Goal: Information Seeking & Learning: Learn about a topic

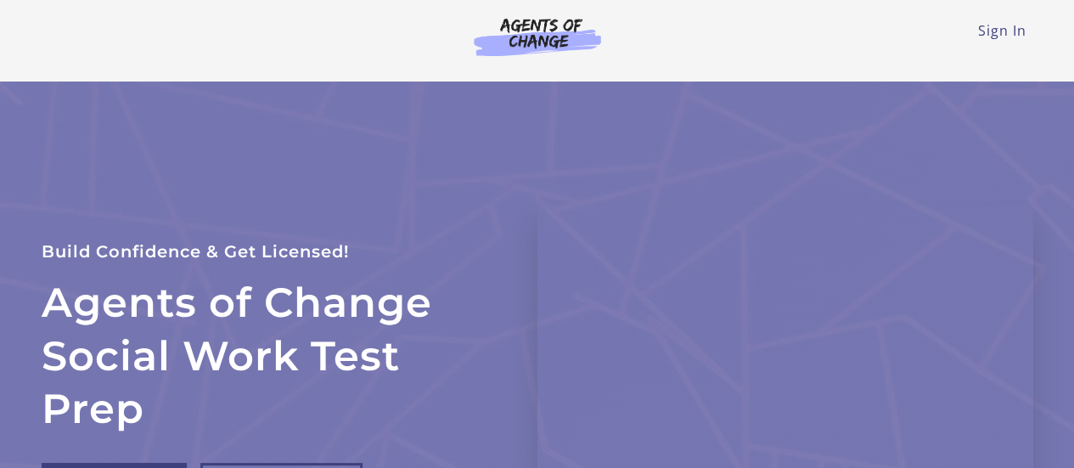
click at [990, 42] on div "Sign In Toggle menu Menu Sign In" at bounding box center [537, 34] width 991 height 68
click at [997, 25] on link "Sign In" at bounding box center [1002, 30] width 48 height 19
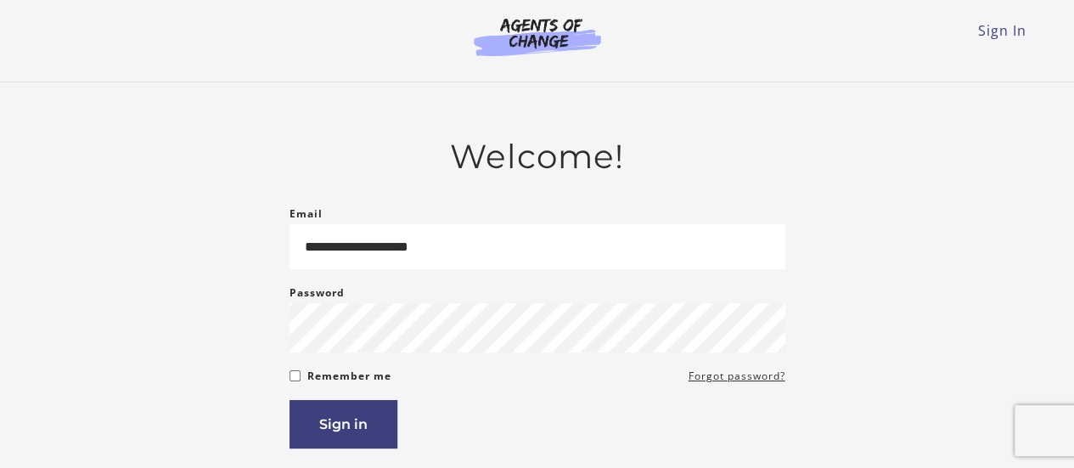
type input "**********"
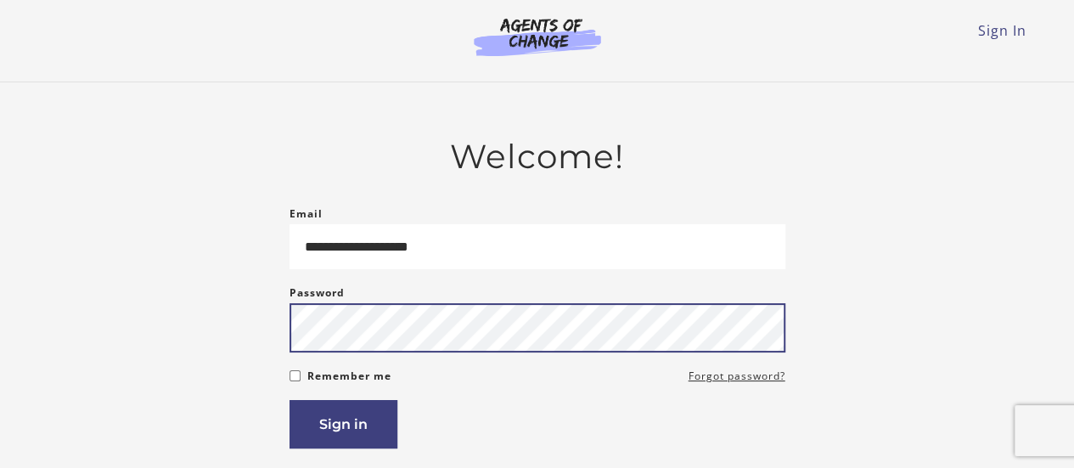
click at [289, 400] on button "Sign in" at bounding box center [343, 424] width 108 height 48
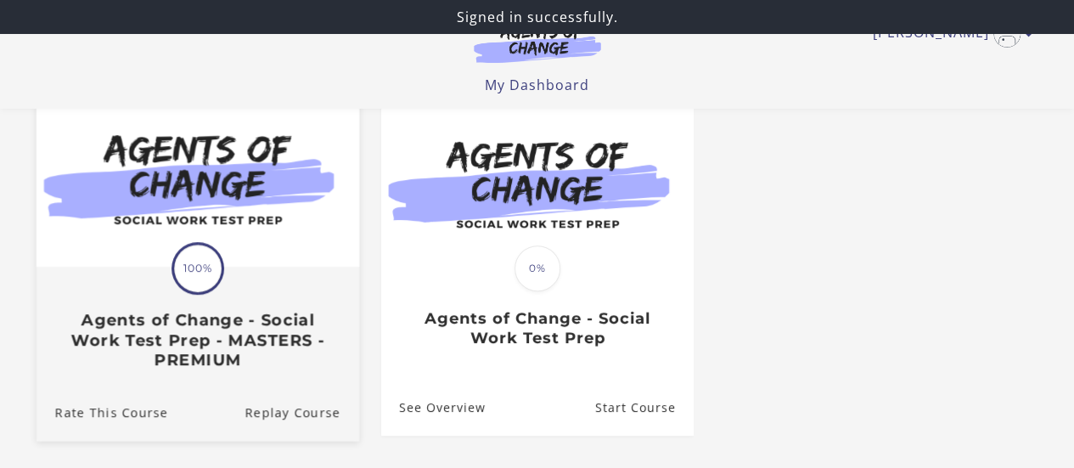
scroll to position [59, 0]
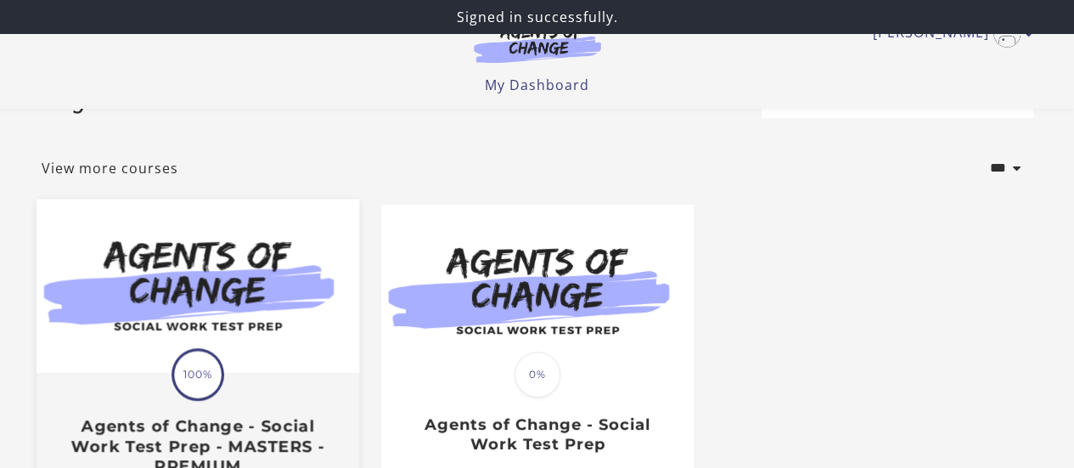
click at [244, 334] on img at bounding box center [197, 286] width 323 height 174
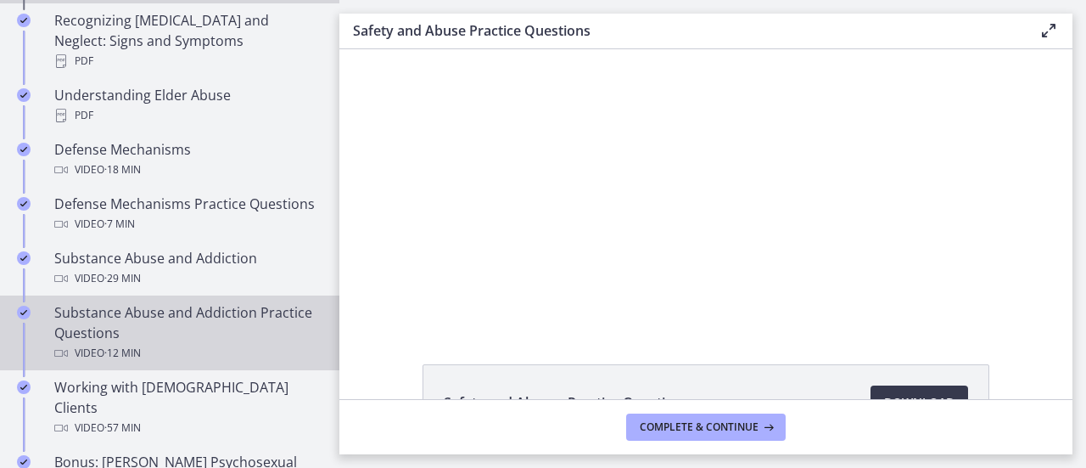
scroll to position [1019, 0]
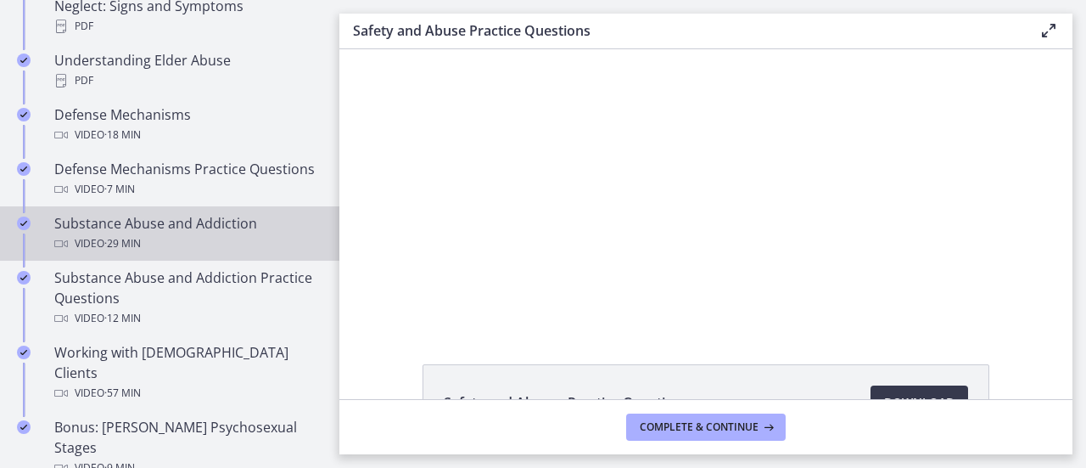
click at [141, 247] on span "· 29 min" at bounding box center [122, 243] width 36 height 20
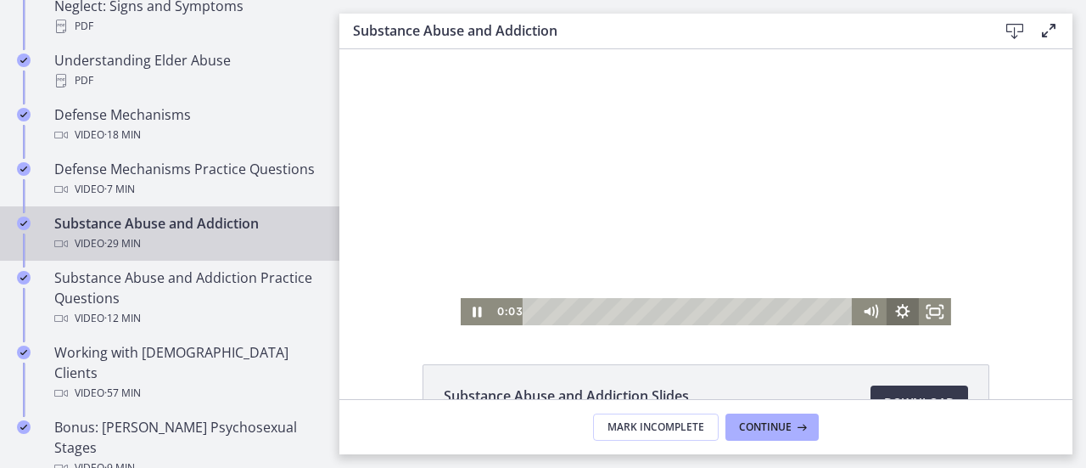
click at [903, 313] on icon "Show settings menu" at bounding box center [903, 311] width 32 height 27
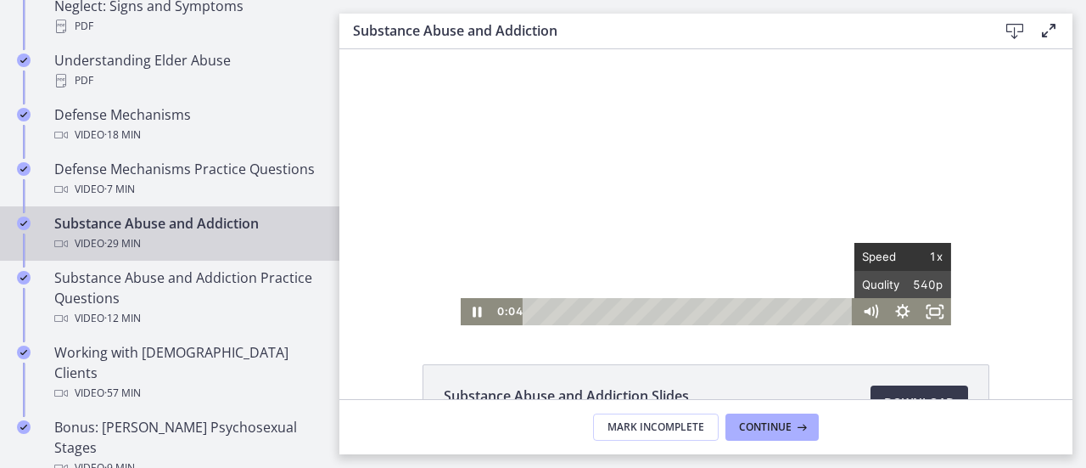
click at [913, 254] on span "1x" at bounding box center [923, 256] width 41 height 27
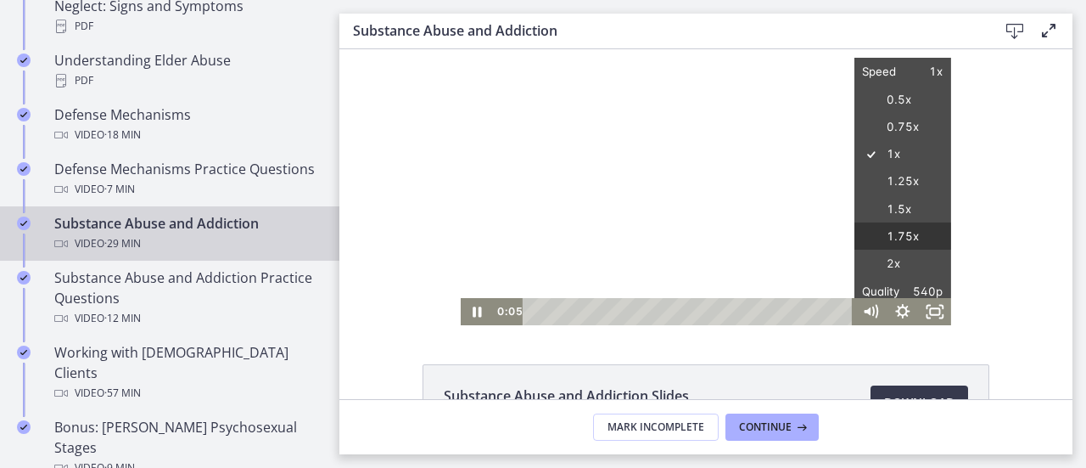
click at [906, 233] on label "1.75x" at bounding box center [903, 236] width 97 height 29
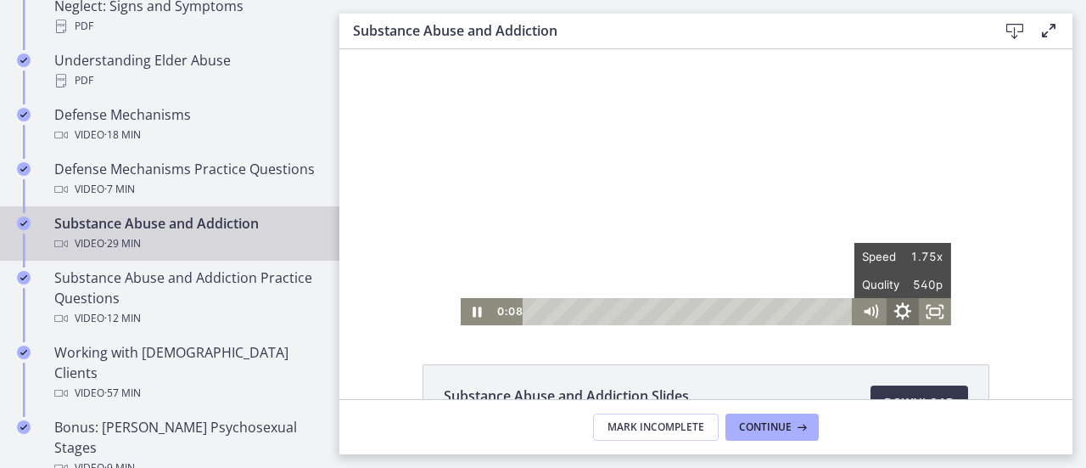
click at [895, 307] on icon "Hide settings menu" at bounding box center [903, 310] width 17 height 17
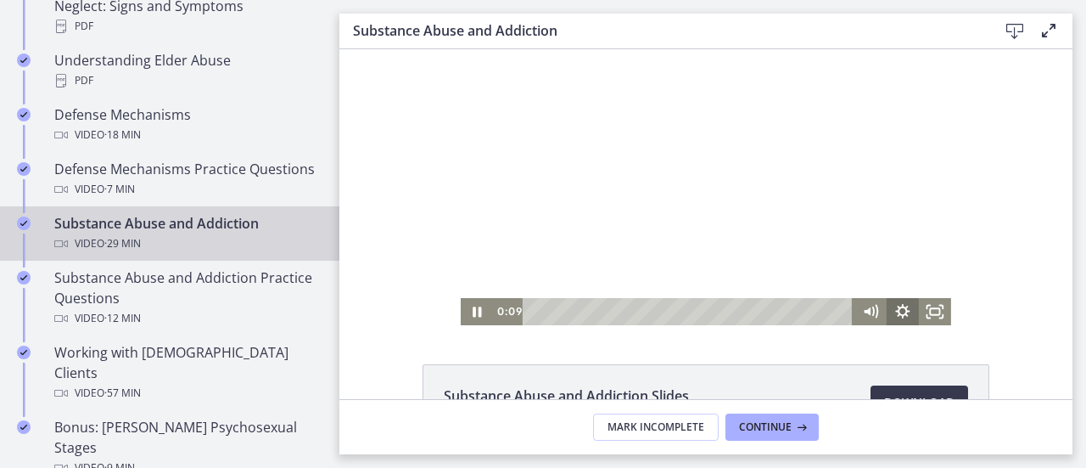
click at [896, 307] on icon "Show settings menu" at bounding box center [903, 311] width 14 height 14
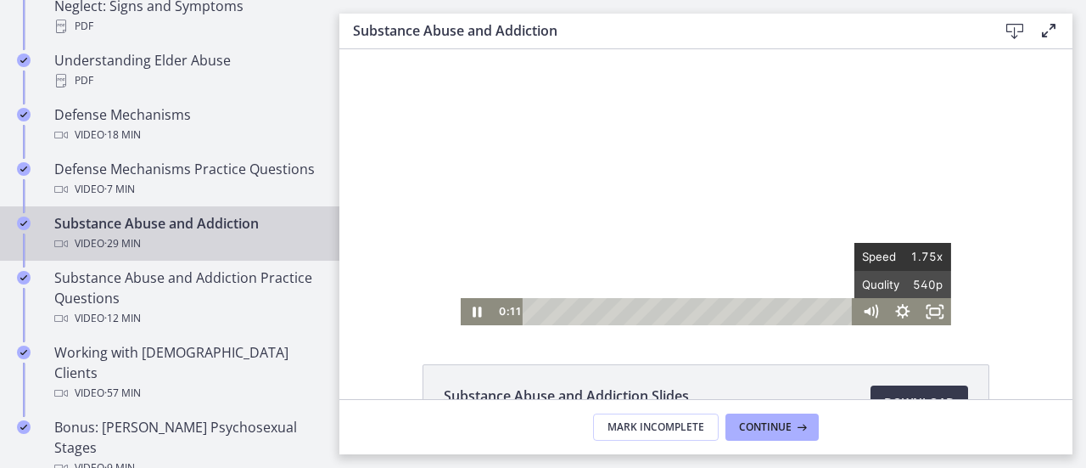
click at [909, 262] on span "1.75x" at bounding box center [923, 256] width 41 height 27
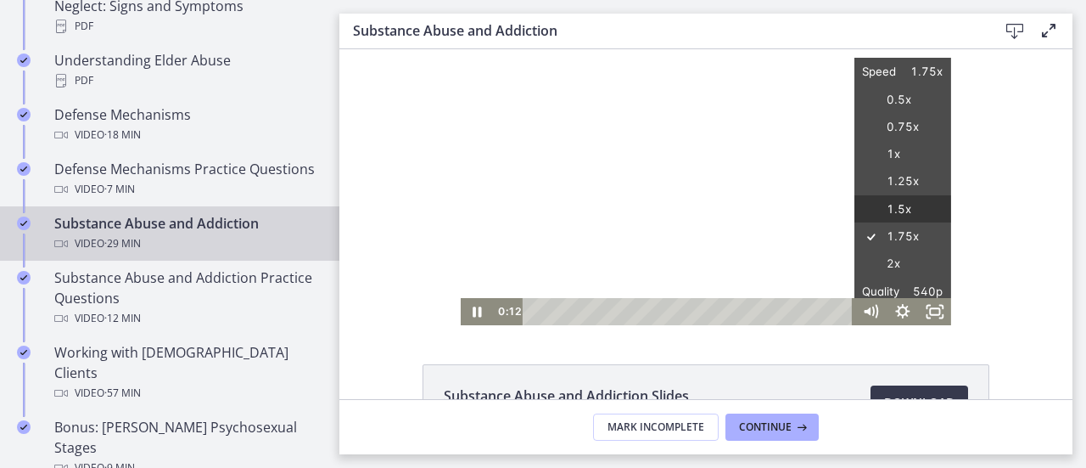
click at [894, 209] on label "1.5x" at bounding box center [903, 209] width 97 height 29
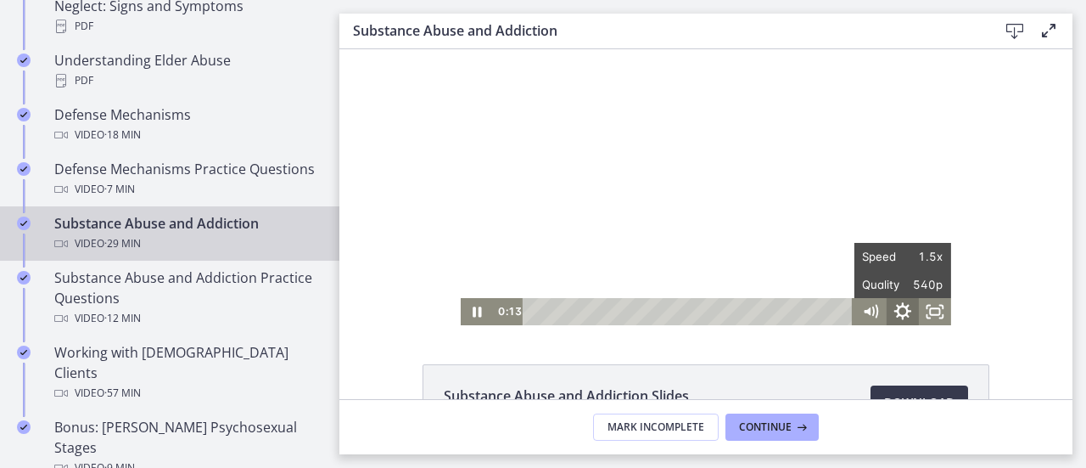
click at [888, 311] on icon "Hide settings menu" at bounding box center [903, 311] width 39 height 32
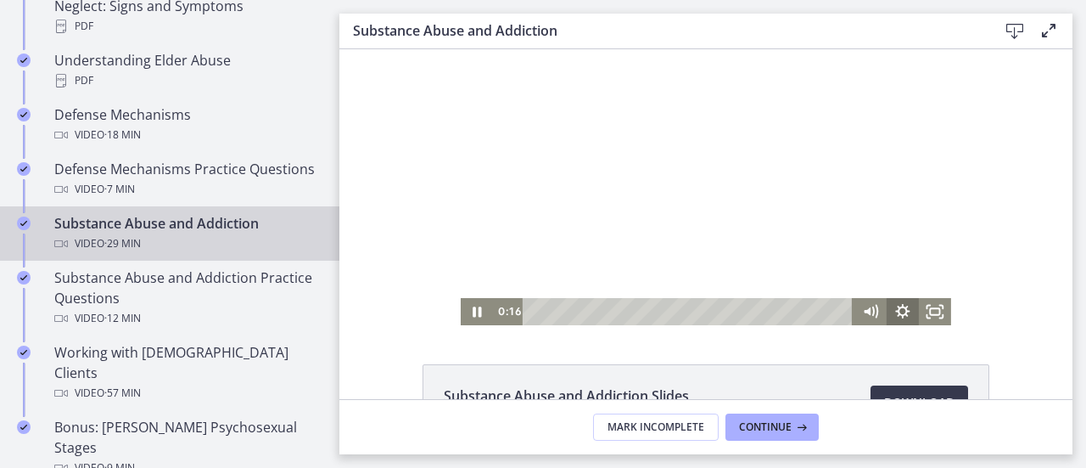
click at [895, 316] on icon "Show settings menu" at bounding box center [903, 311] width 32 height 27
click at [895, 316] on icon "Hide settings menu" at bounding box center [903, 311] width 32 height 27
click at [470, 312] on icon "Pause" at bounding box center [477, 311] width 32 height 27
click at [474, 312] on icon "Play Video" at bounding box center [478, 311] width 8 height 11
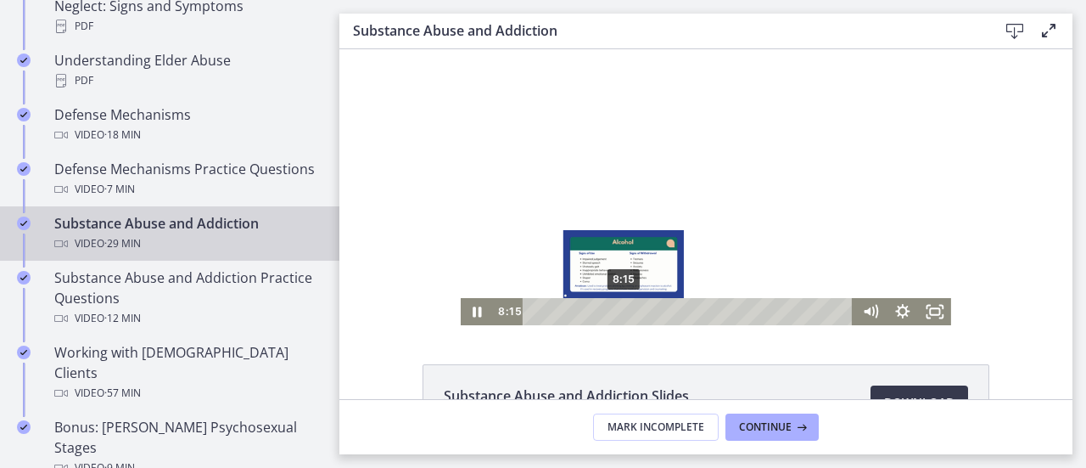
click at [618, 314] on div "8:15" at bounding box center [692, 311] width 312 height 27
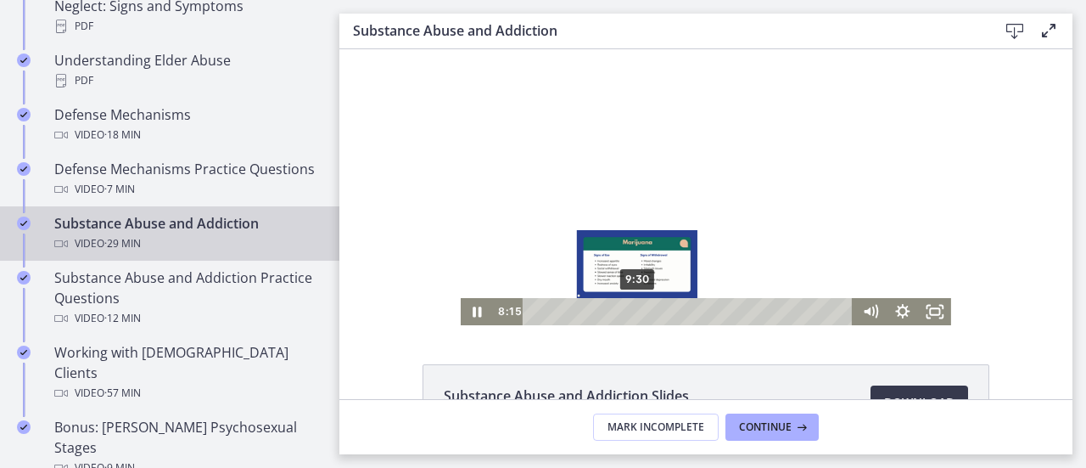
click at [632, 313] on div "9:30" at bounding box center [692, 311] width 312 height 27
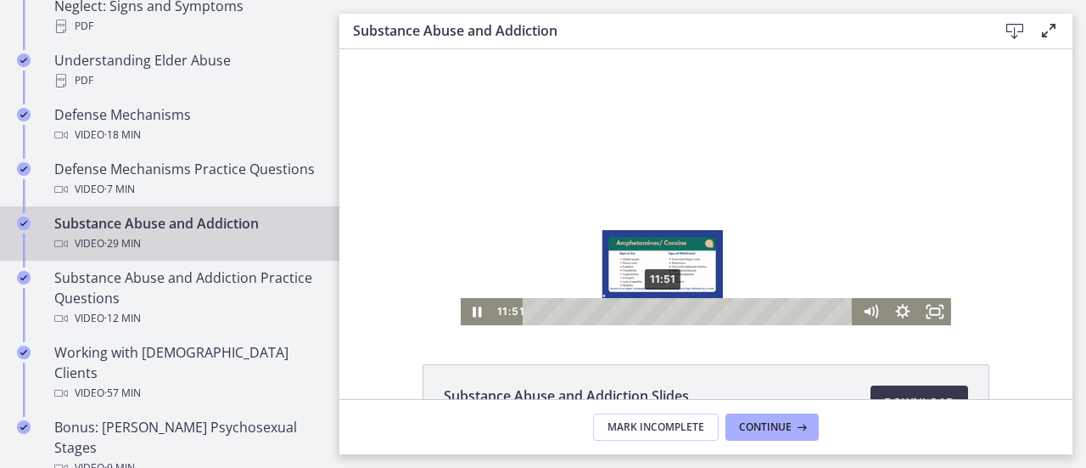
click at [657, 312] on div "11:51" at bounding box center [692, 311] width 312 height 27
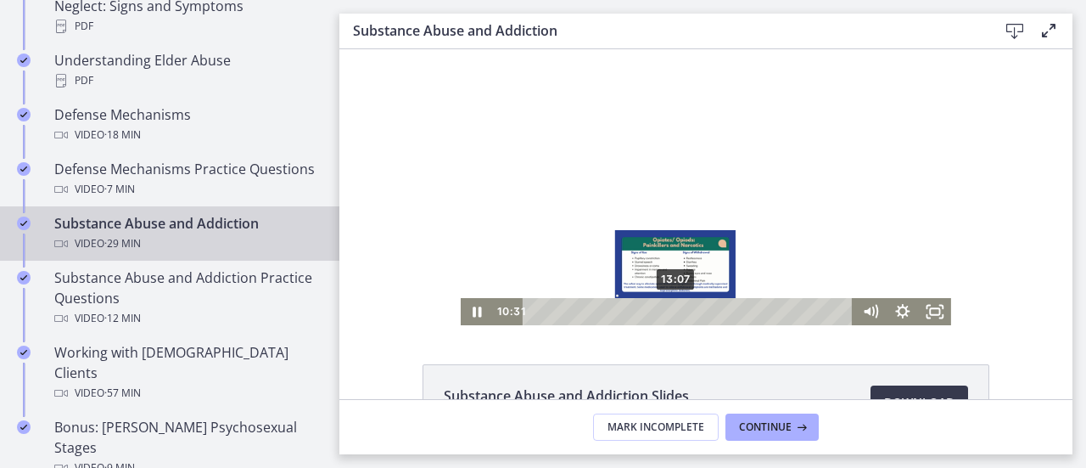
click at [671, 313] on div "13:07" at bounding box center [692, 311] width 312 height 27
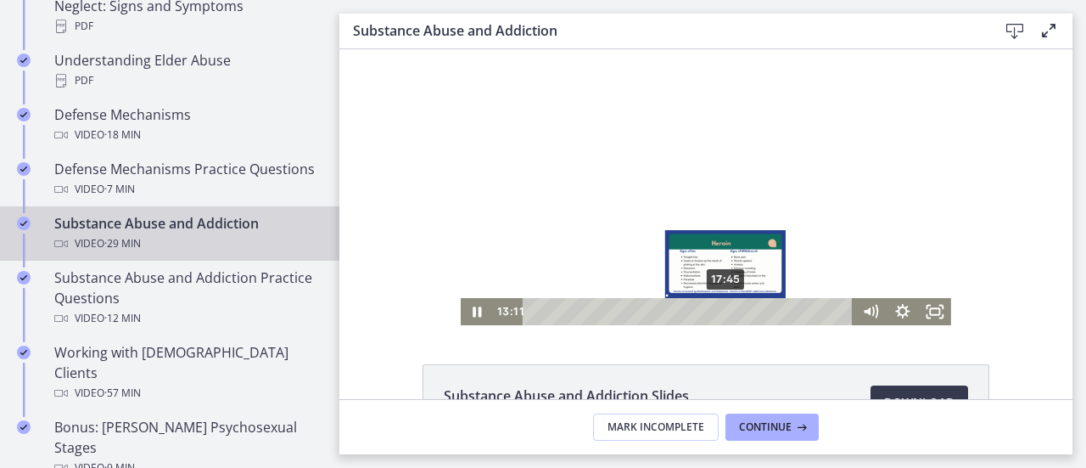
click at [721, 312] on div "17:45" at bounding box center [692, 311] width 312 height 27
click at [708, 312] on div "17:45" at bounding box center [692, 311] width 312 height 27
click at [719, 313] on div "17:35" at bounding box center [692, 311] width 312 height 27
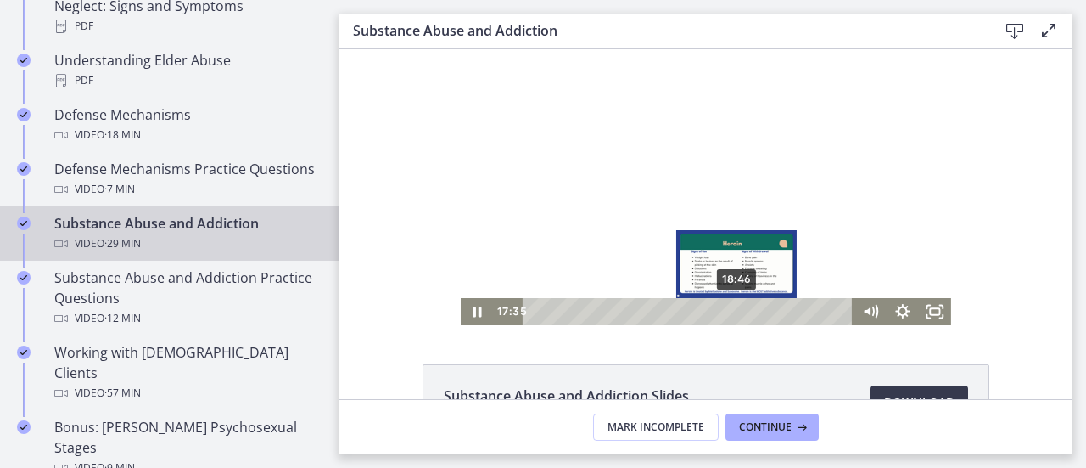
click at [733, 312] on div "18:46" at bounding box center [692, 311] width 312 height 27
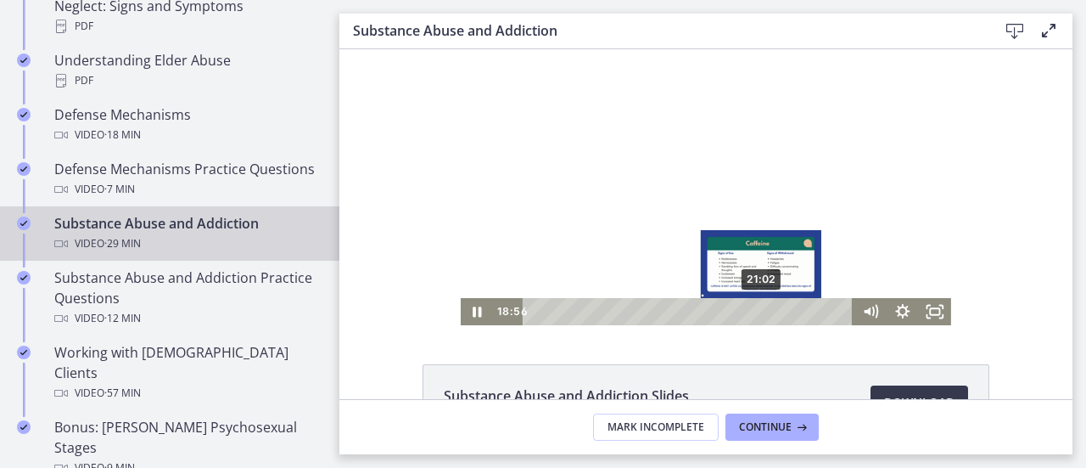
click at [759, 312] on div "21:02" at bounding box center [692, 311] width 312 height 27
click at [749, 310] on div "20:20" at bounding box center [692, 311] width 312 height 27
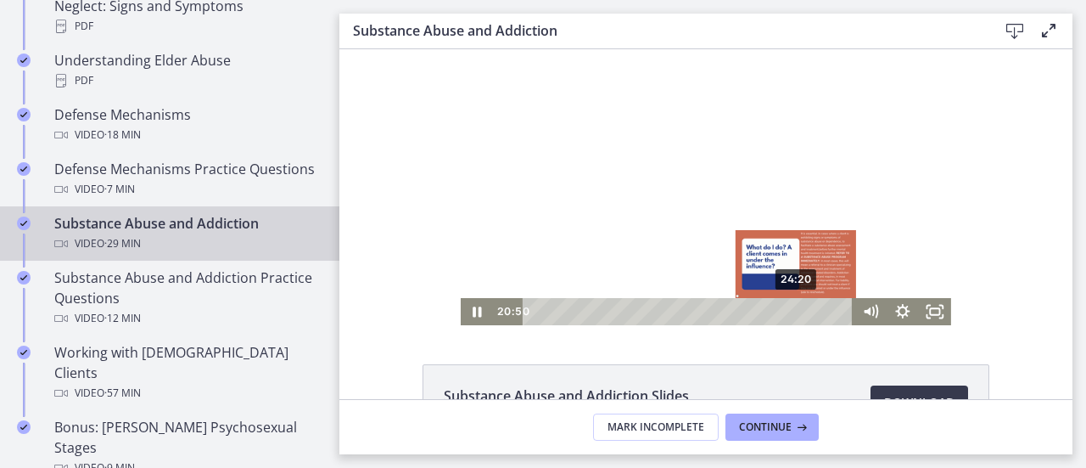
click at [792, 312] on div "24:20" at bounding box center [692, 311] width 312 height 27
click at [780, 312] on div "23:14" at bounding box center [692, 311] width 312 height 27
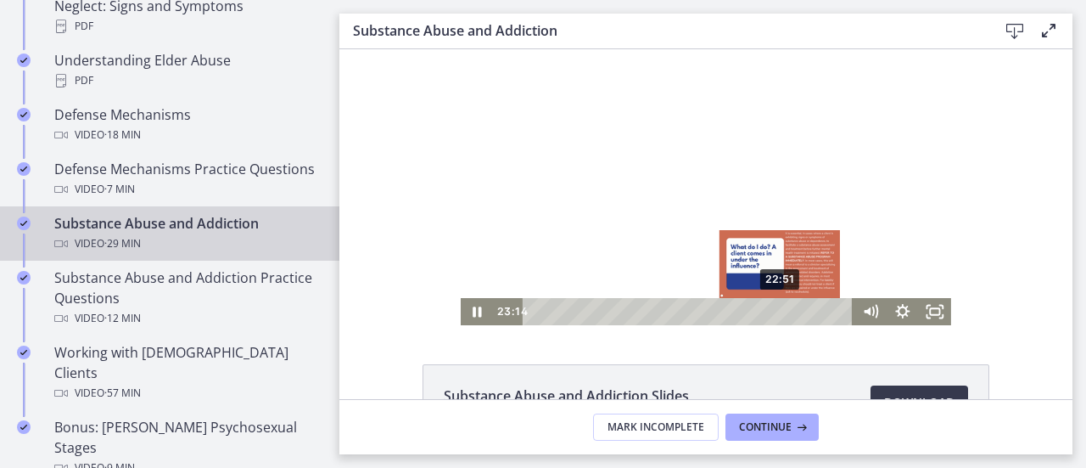
click at [780, 312] on div "Playbar" at bounding box center [784, 311] width 9 height 9
click at [771, 312] on div "Playbar" at bounding box center [775, 311] width 9 height 9
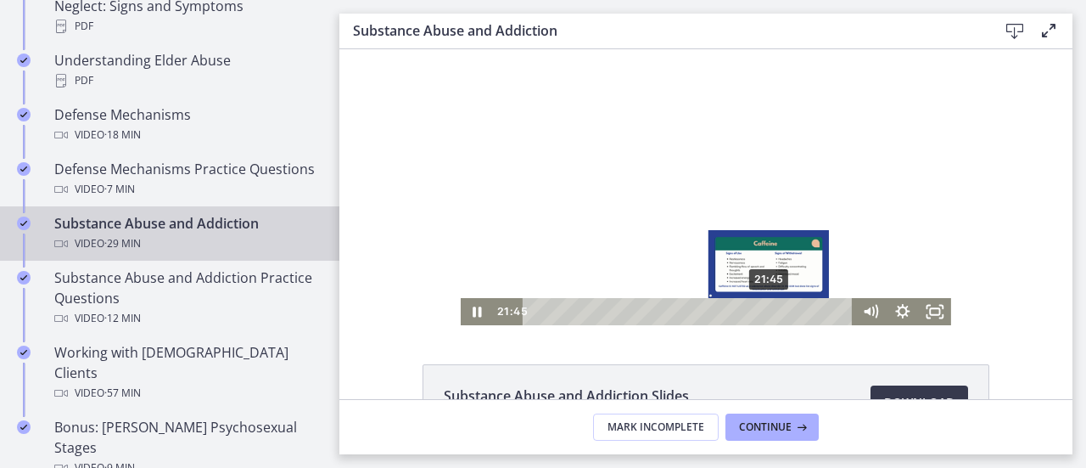
click at [764, 315] on div "21:45" at bounding box center [692, 311] width 312 height 27
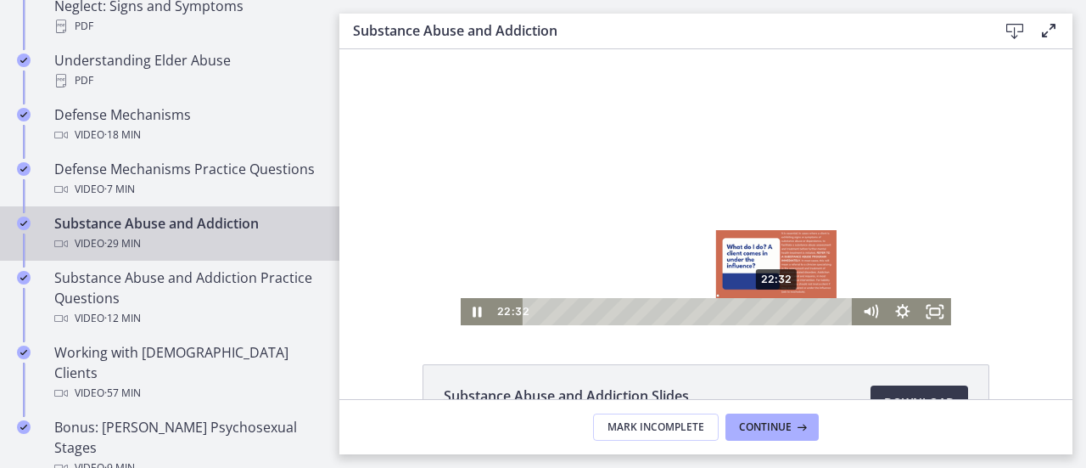
click at [772, 312] on div "22:32" at bounding box center [692, 311] width 312 height 27
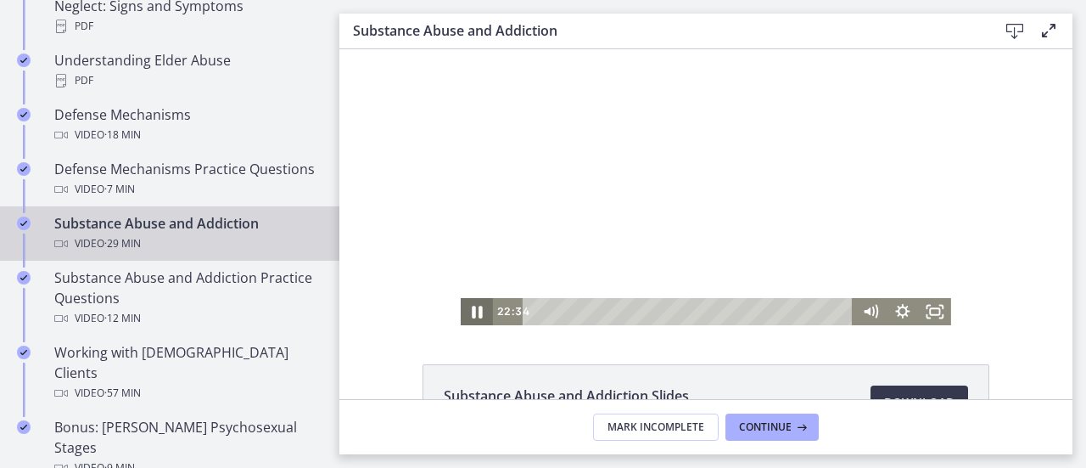
click at [472, 317] on icon "Pause" at bounding box center [477, 312] width 10 height 13
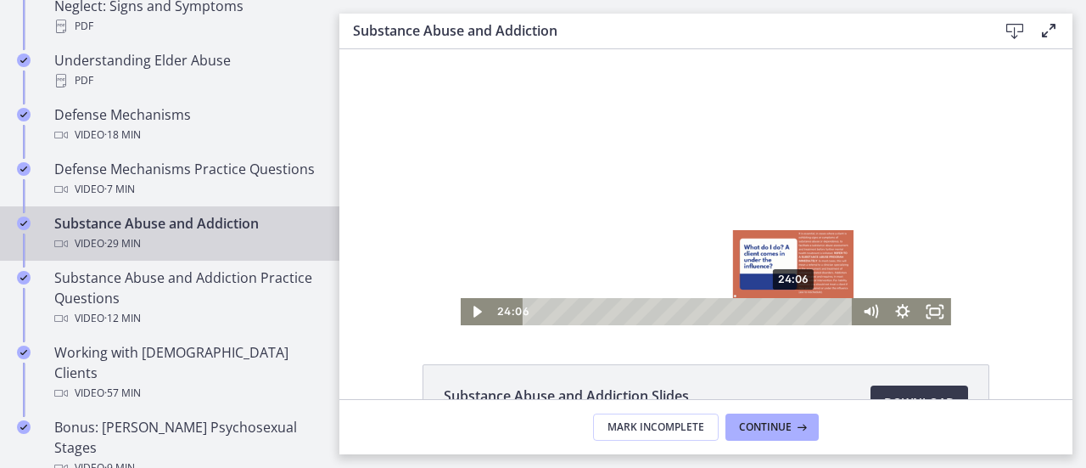
click at [789, 307] on div "24:06" at bounding box center [692, 311] width 312 height 27
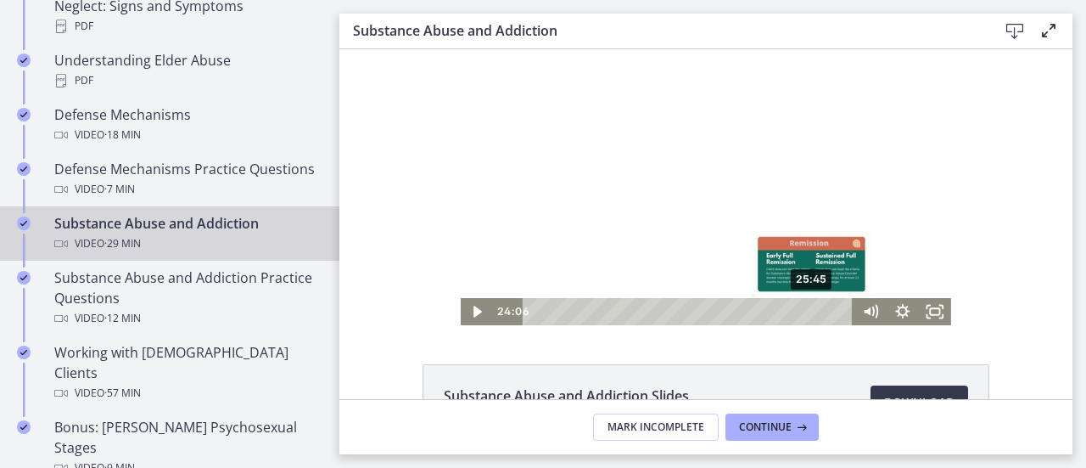
click at [807, 308] on div "25:45" at bounding box center [692, 311] width 312 height 27
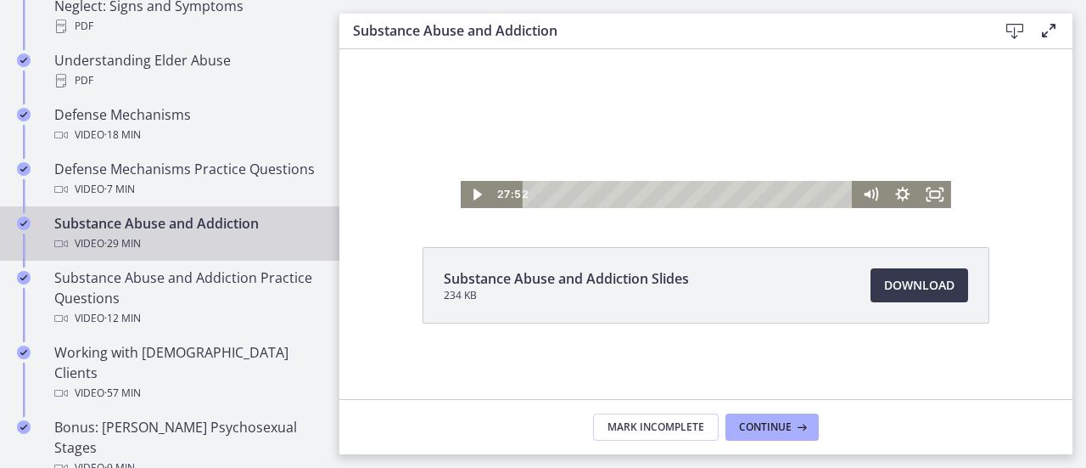
scroll to position [122, 0]
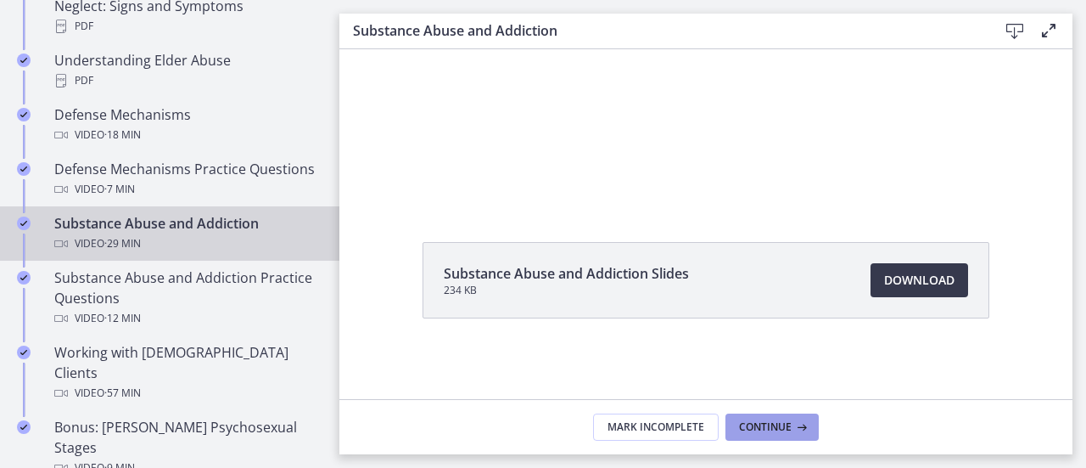
click at [811, 434] on button "Continue" at bounding box center [772, 426] width 93 height 27
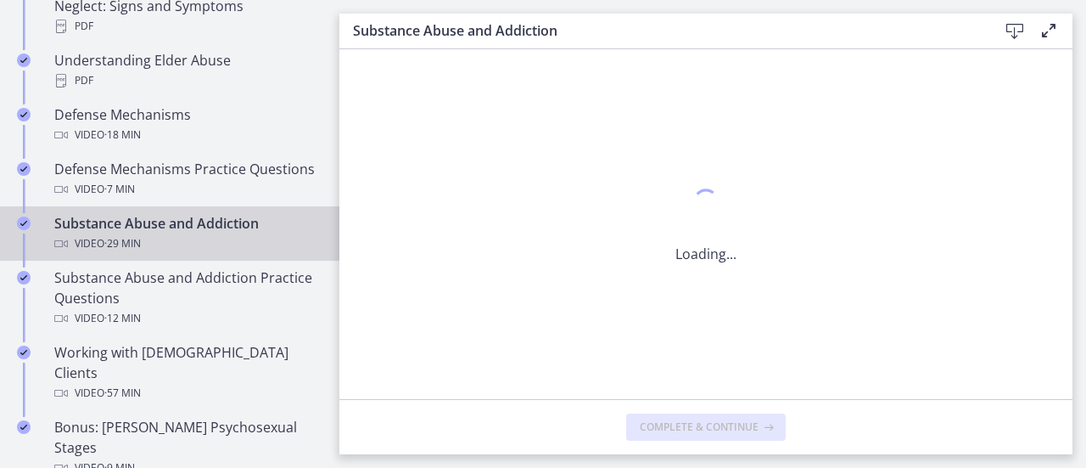
scroll to position [0, 0]
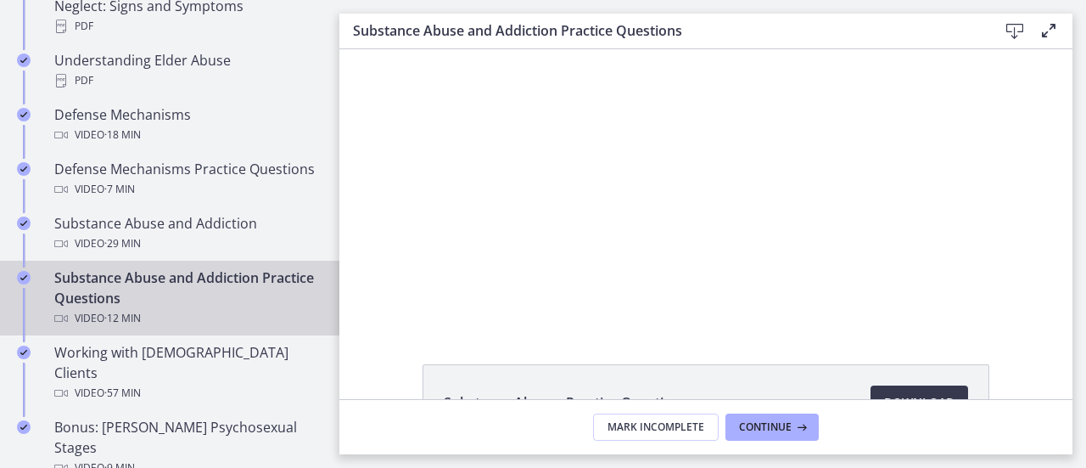
click at [974, 311] on div "Click for sound @keyframes VOLUME_SMALL_WAVE_FLASH { 0% { opacity: 0; } 33% { o…" at bounding box center [706, 187] width 733 height 276
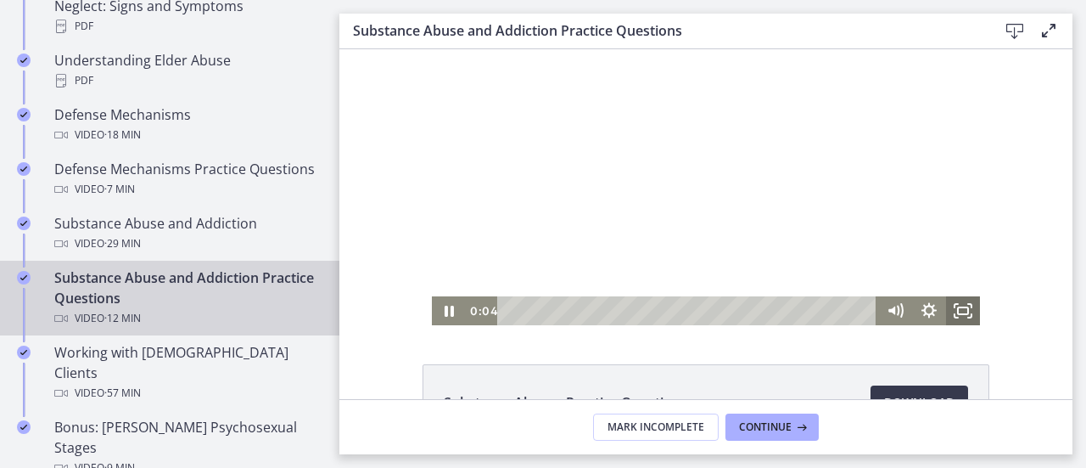
click at [954, 311] on icon "Fullscreen" at bounding box center [963, 310] width 34 height 29
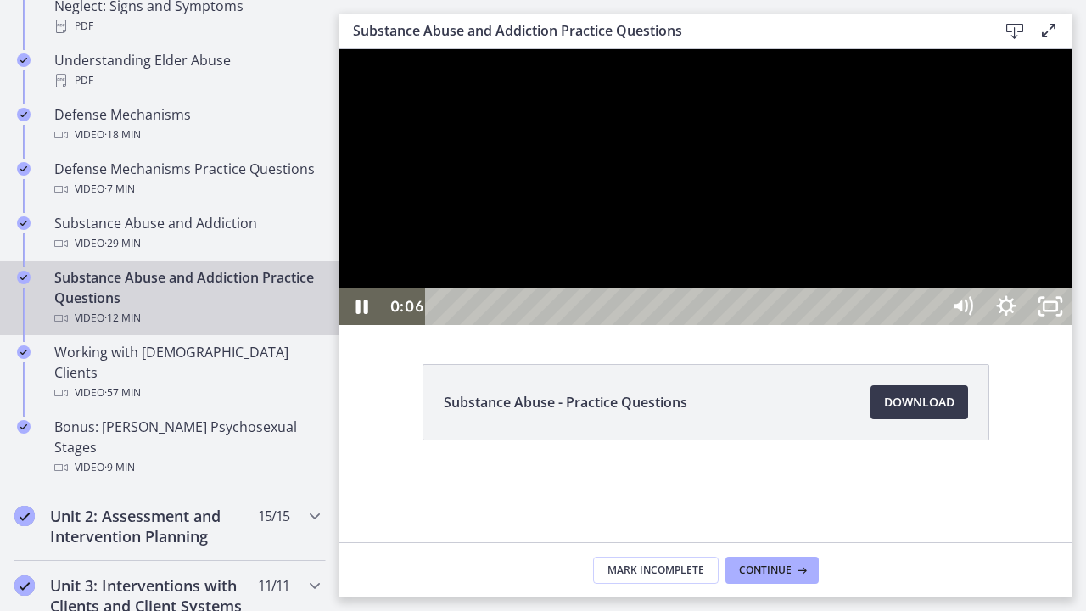
click at [715, 325] on div at bounding box center [706, 187] width 733 height 276
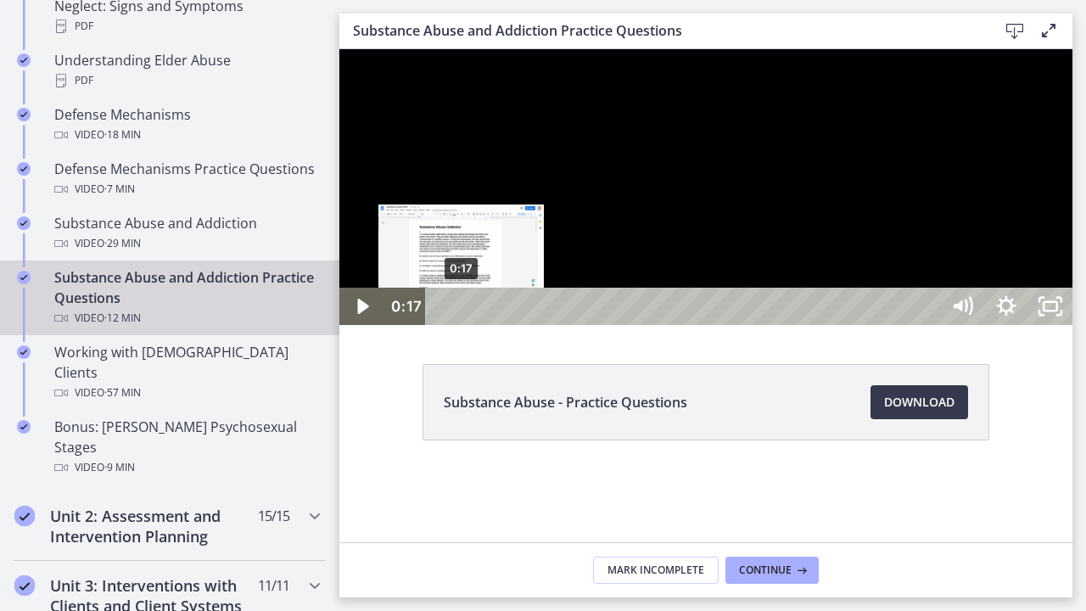
click at [463, 325] on div "0:17" at bounding box center [685, 306] width 488 height 37
click at [475, 325] on div "0:27" at bounding box center [685, 306] width 488 height 37
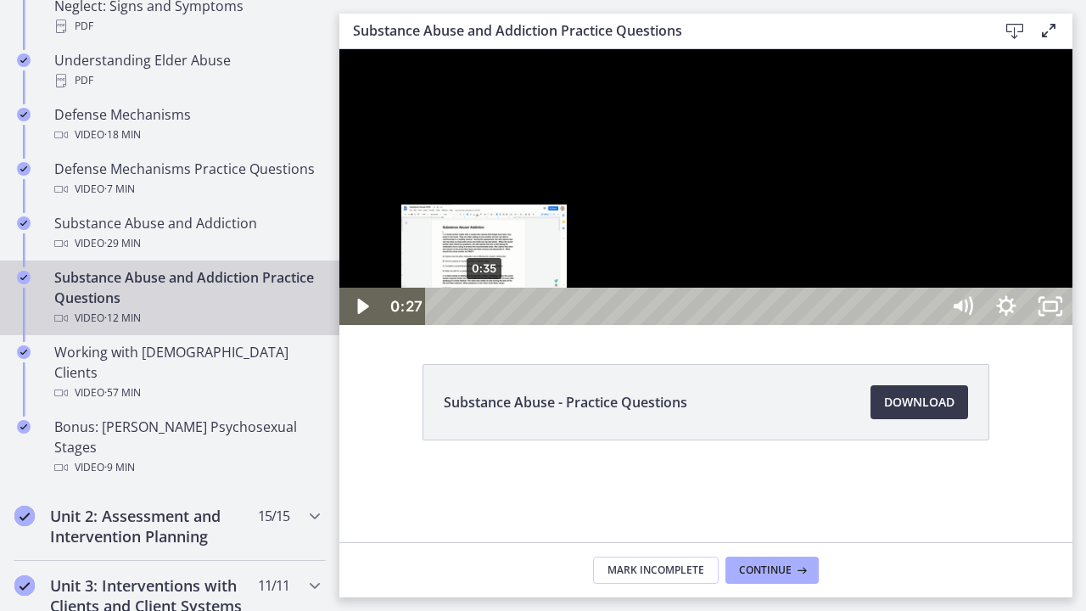
click at [494, 325] on div "0:35" at bounding box center [685, 306] width 488 height 37
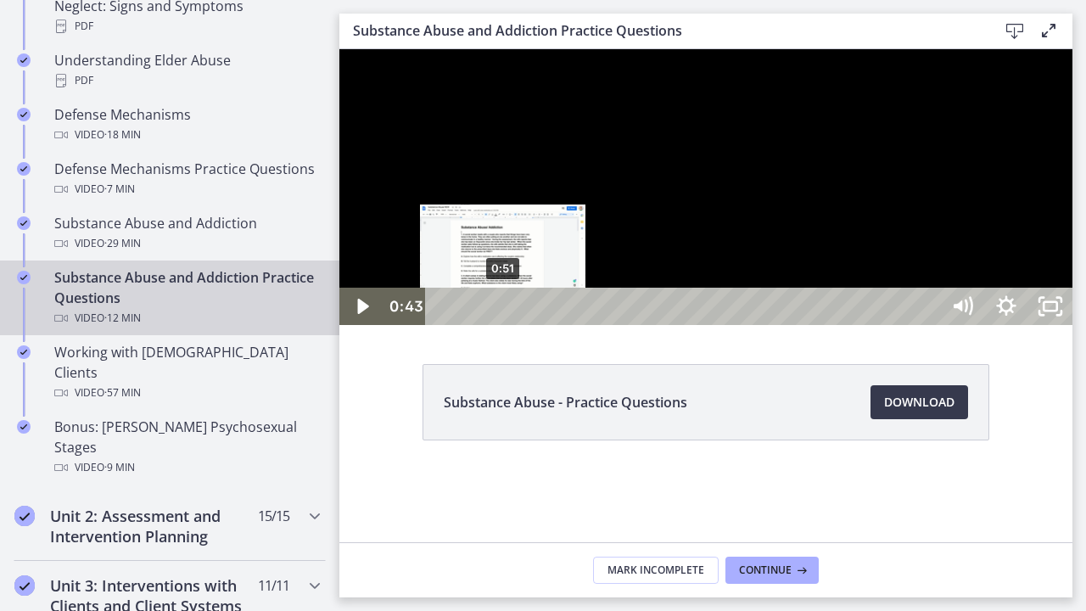
click at [506, 325] on div "0:51" at bounding box center [685, 306] width 488 height 37
click at [516, 325] on div "0:59" at bounding box center [685, 306] width 488 height 37
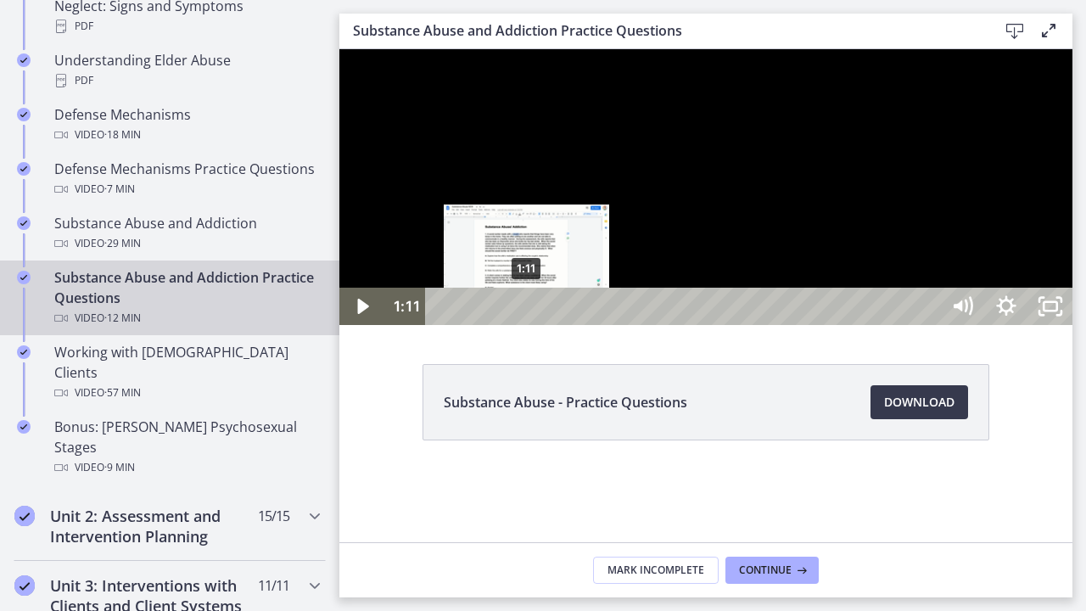
click at [529, 325] on div "1:11" at bounding box center [685, 306] width 488 height 37
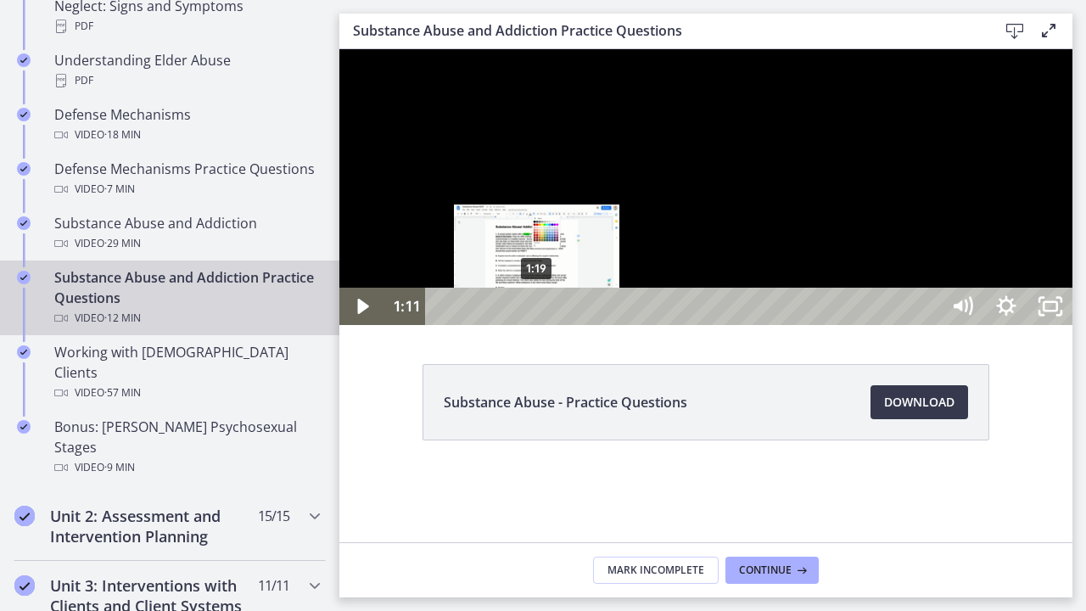
click at [540, 325] on div "1:19" at bounding box center [685, 306] width 488 height 37
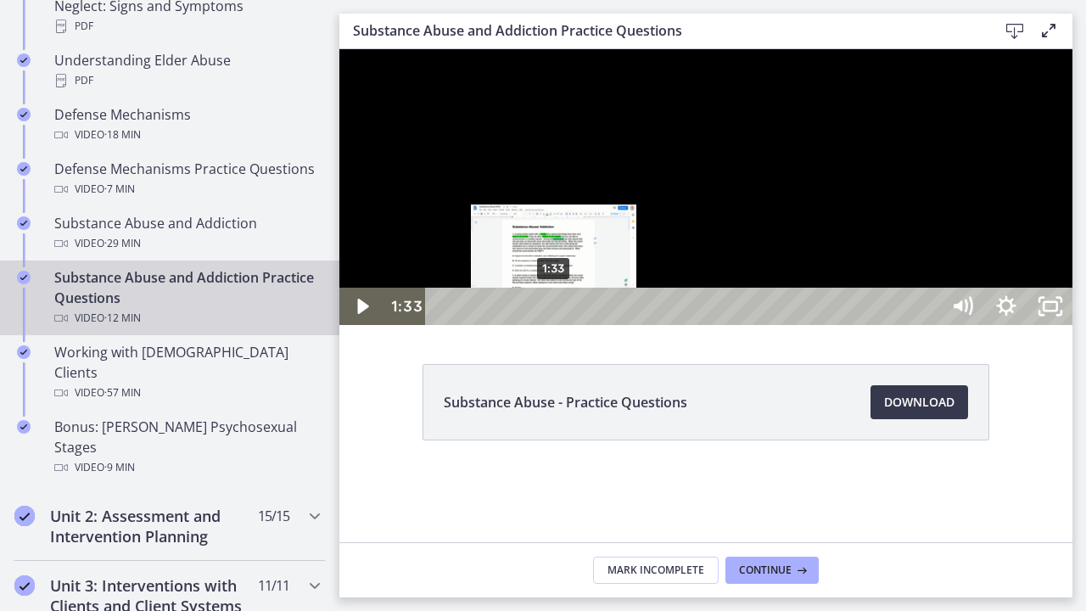
click at [555, 325] on div "1:33" at bounding box center [685, 306] width 488 height 37
click at [564, 313] on div "Playbar" at bounding box center [559, 306] width 13 height 13
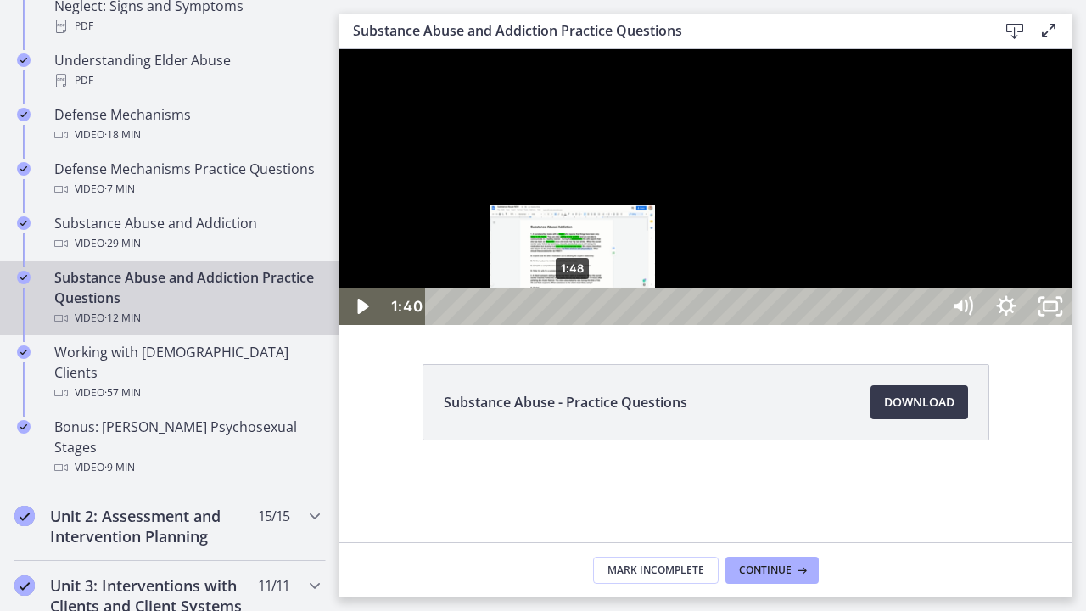
click at [582, 325] on div "1:48" at bounding box center [685, 306] width 488 height 37
click at [587, 313] on div "Playbar" at bounding box center [581, 306] width 13 height 13
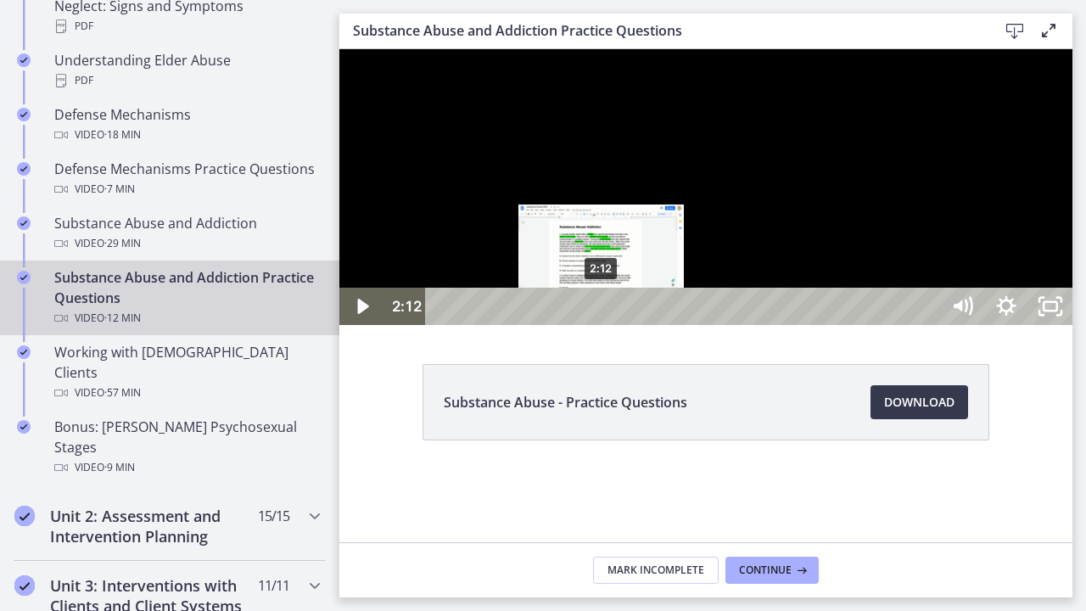
click at [603, 325] on div "2:12" at bounding box center [685, 306] width 488 height 37
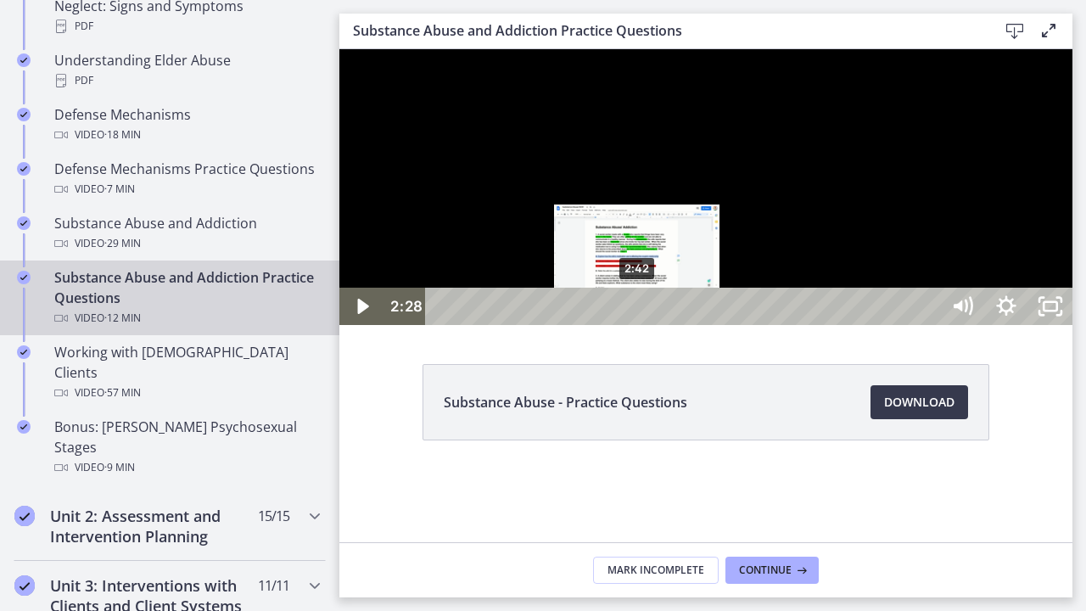
click at [640, 325] on div "2:42" at bounding box center [685, 306] width 488 height 37
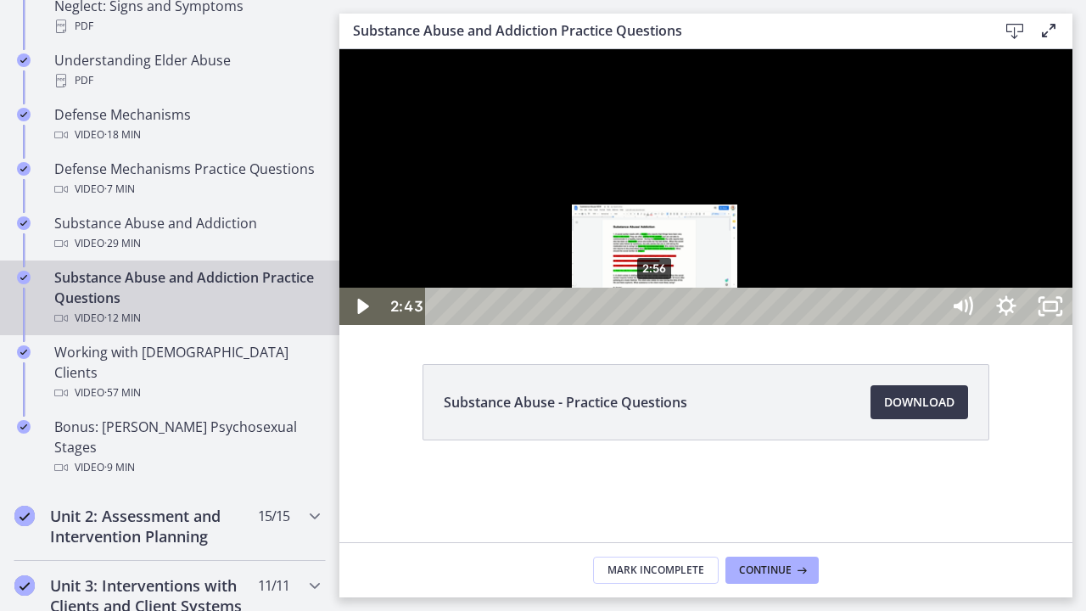
click at [657, 325] on div "2:56" at bounding box center [685, 306] width 488 height 37
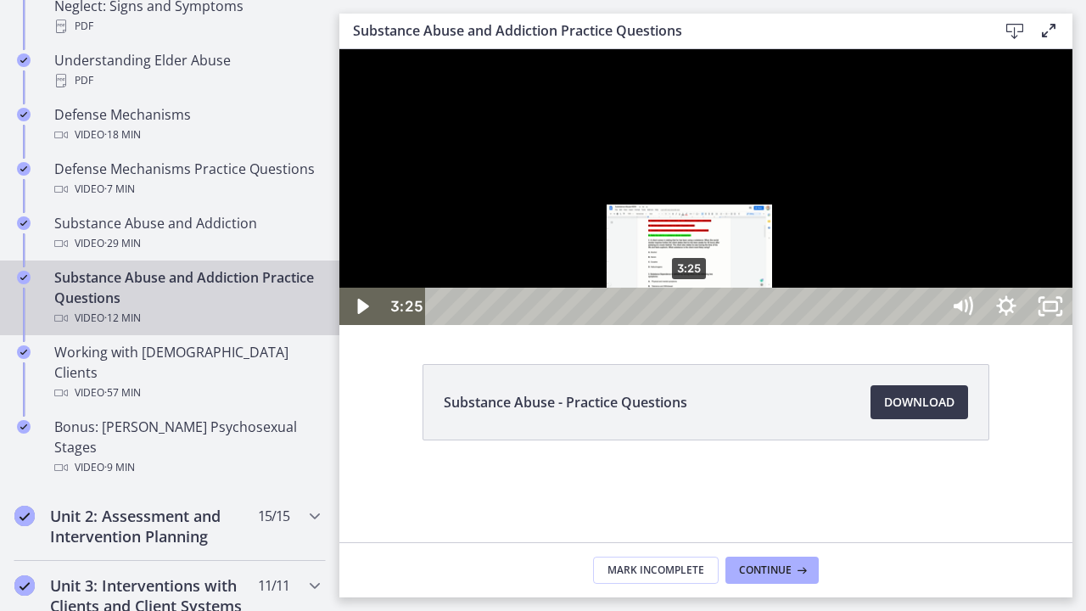
click at [691, 313] on div "Playbar" at bounding box center [689, 306] width 13 height 13
click at [681, 325] on div "3:17" at bounding box center [685, 306] width 488 height 37
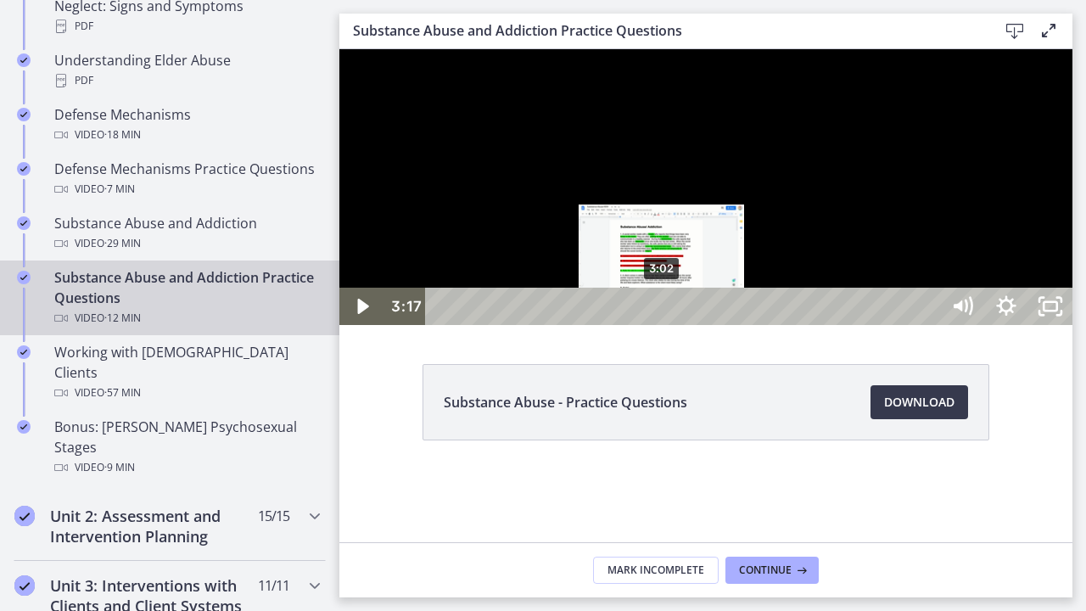
click at [663, 325] on div "3:02" at bounding box center [685, 306] width 488 height 37
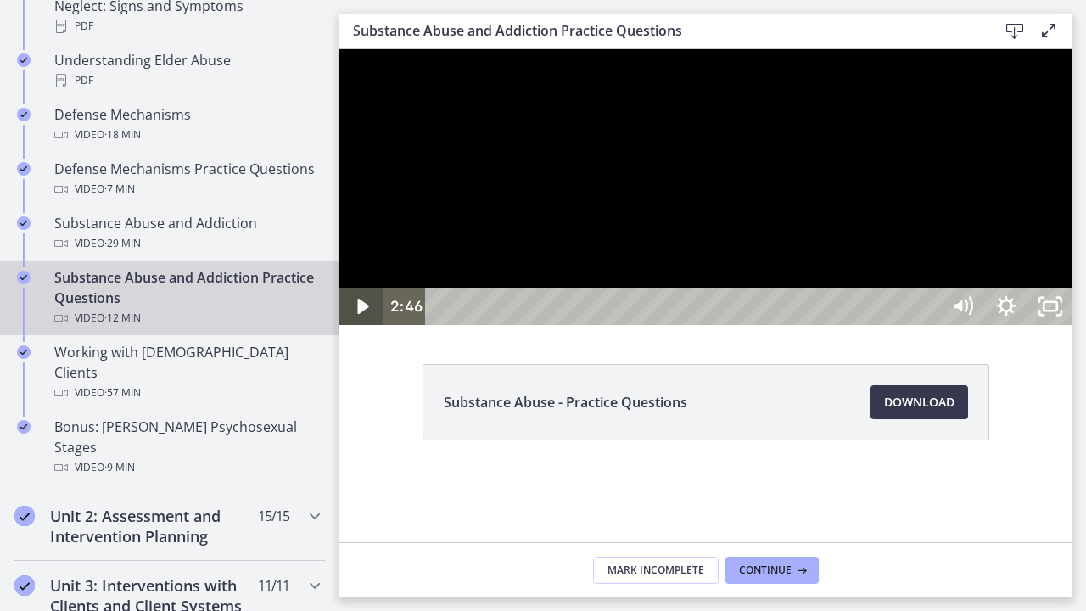
click at [366, 314] on icon "Play Video" at bounding box center [362, 306] width 11 height 15
click at [357, 314] on icon "Pause" at bounding box center [363, 307] width 12 height 14
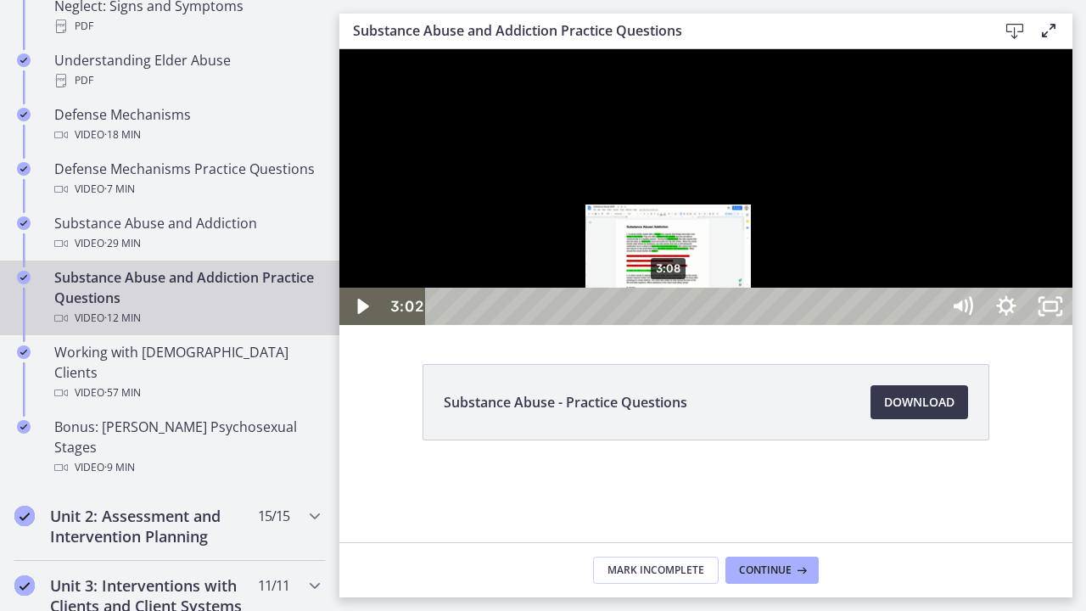
click at [670, 325] on div "3:08" at bounding box center [685, 306] width 488 height 37
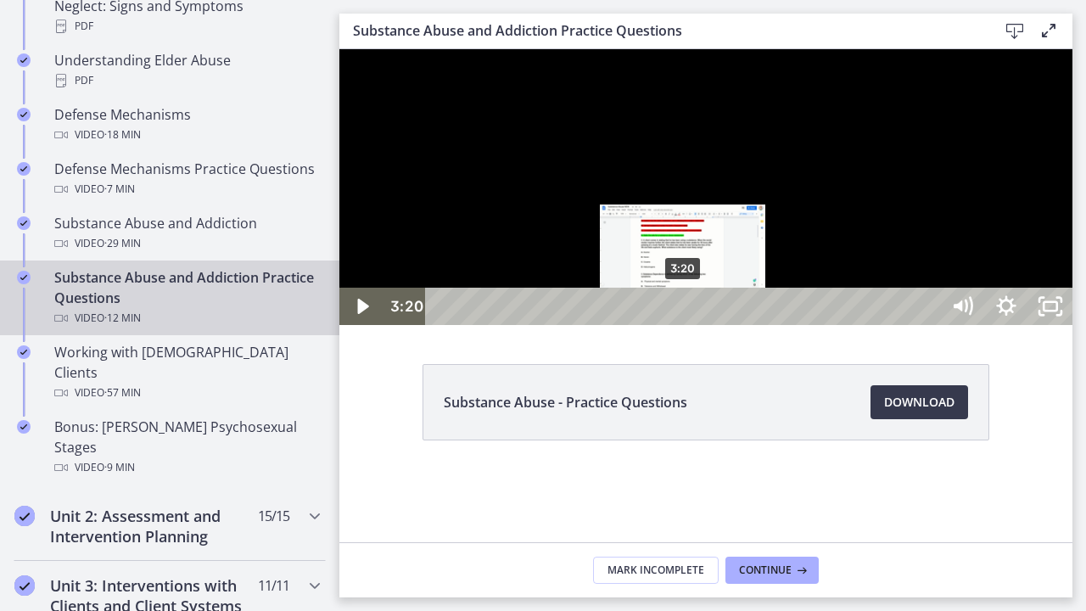
click at [684, 325] on div "3:20" at bounding box center [685, 306] width 488 height 37
click at [695, 325] on div "3:29" at bounding box center [685, 306] width 488 height 37
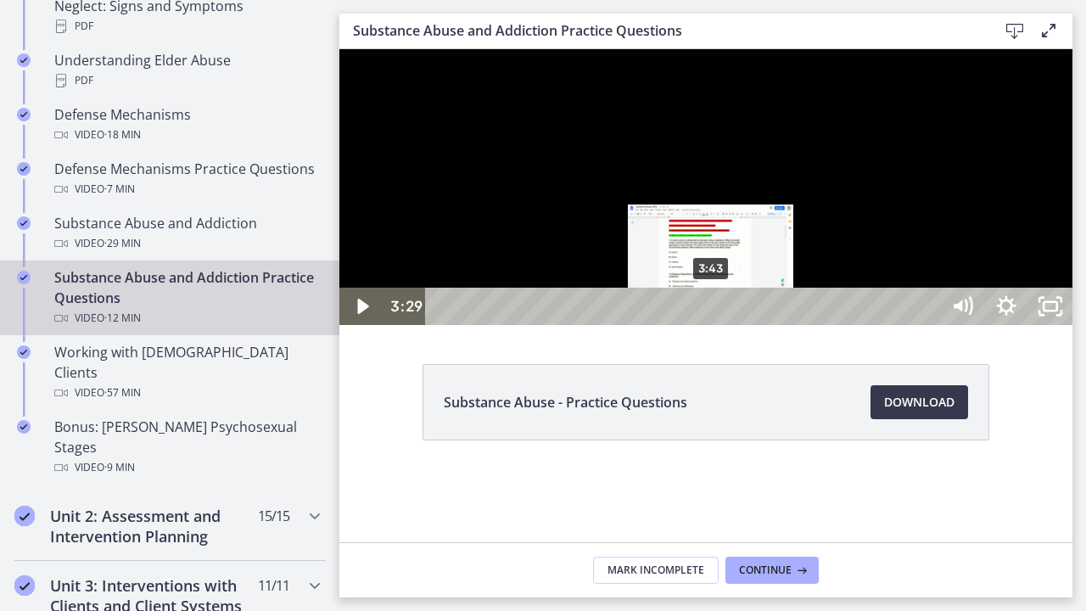
click at [712, 325] on div "3:43" at bounding box center [685, 306] width 488 height 37
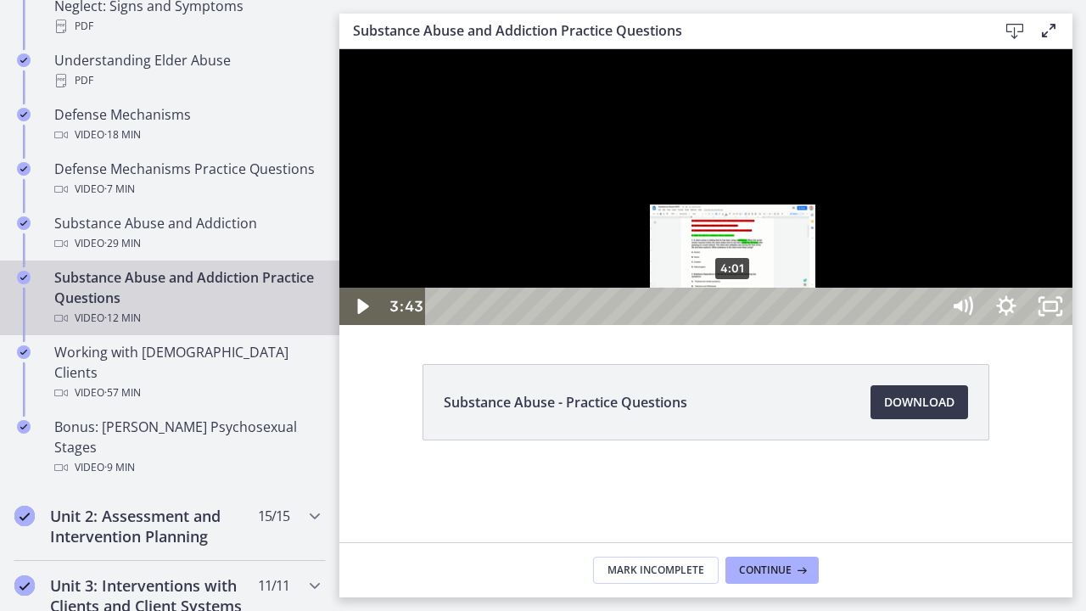
click at [734, 325] on div "4:01" at bounding box center [685, 306] width 488 height 37
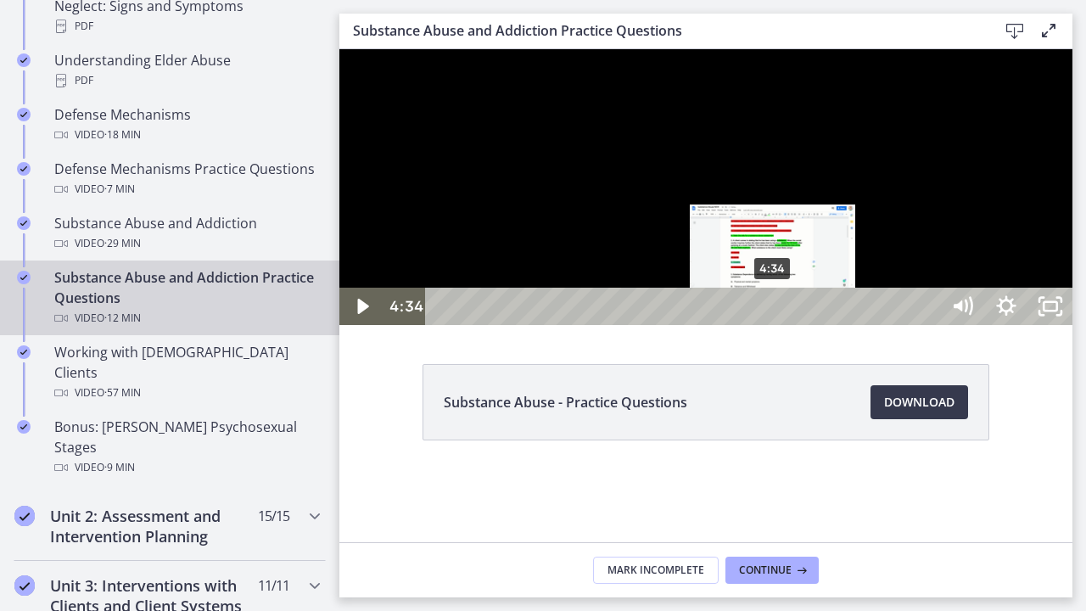
click at [774, 325] on div "4:34" at bounding box center [685, 306] width 488 height 37
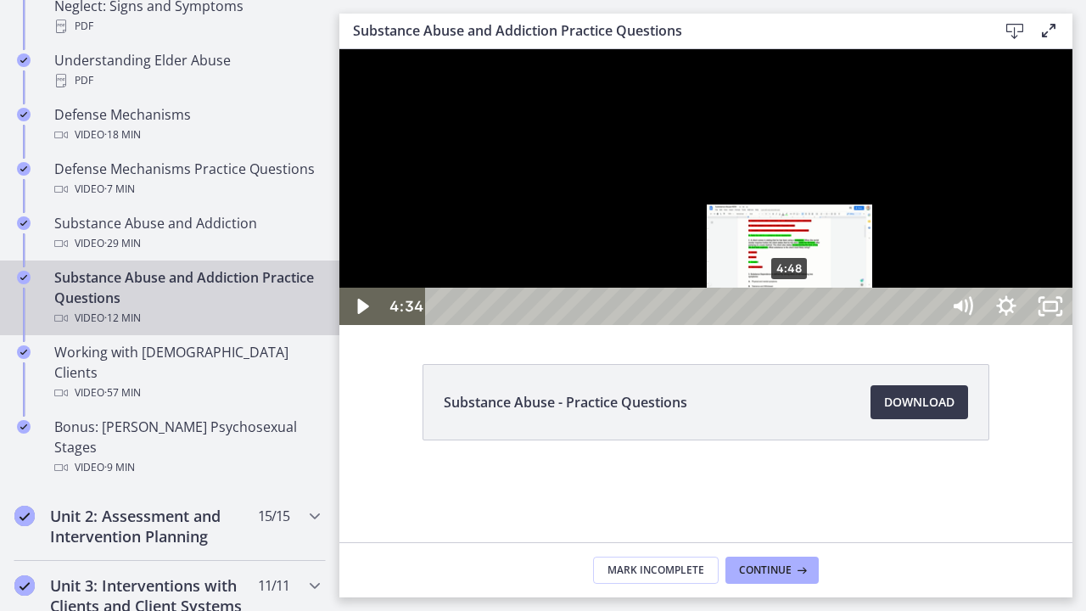
click at [791, 325] on div "4:48" at bounding box center [685, 306] width 488 height 37
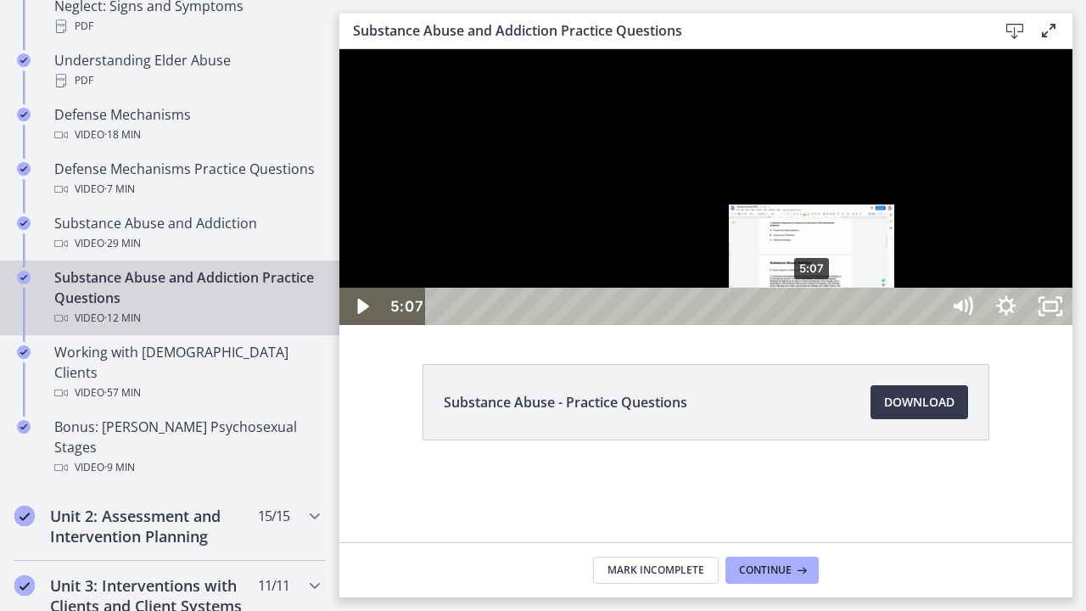
click at [814, 325] on div "5:07" at bounding box center [685, 306] width 488 height 37
click at [808, 313] on div "Playbar" at bounding box center [806, 306] width 13 height 13
click at [800, 325] on div "4:56" at bounding box center [685, 306] width 488 height 37
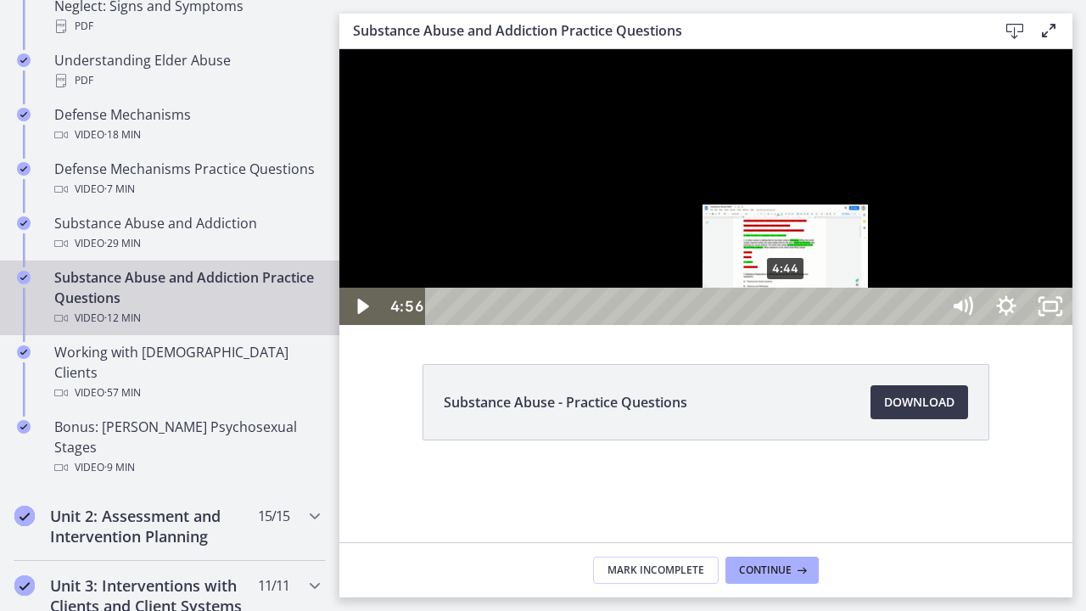
click at [787, 325] on div "4:44" at bounding box center [685, 306] width 488 height 37
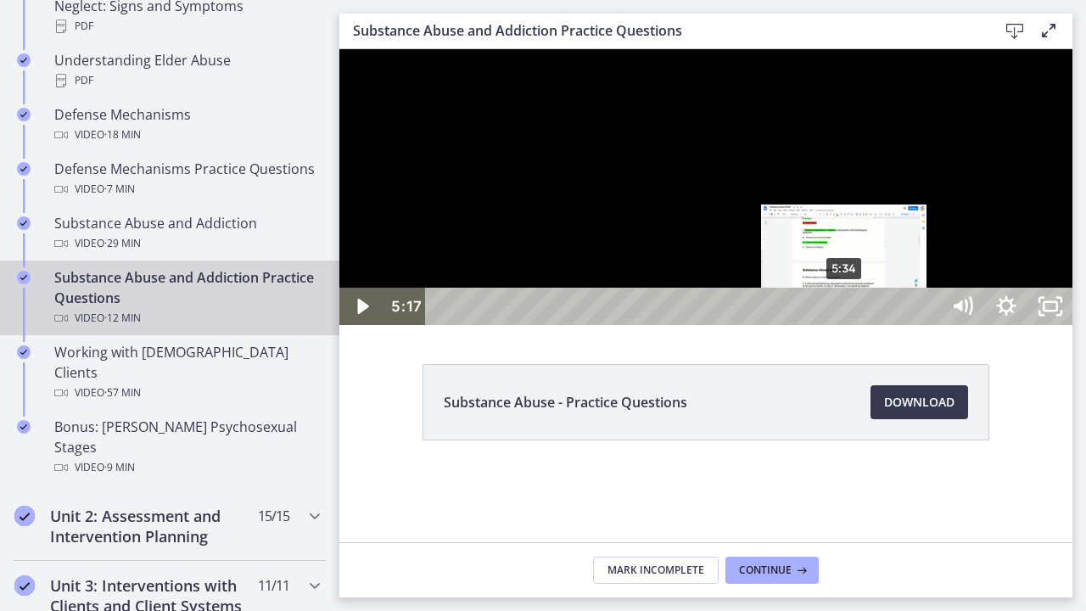
click at [847, 325] on div "5:34" at bounding box center [685, 306] width 488 height 37
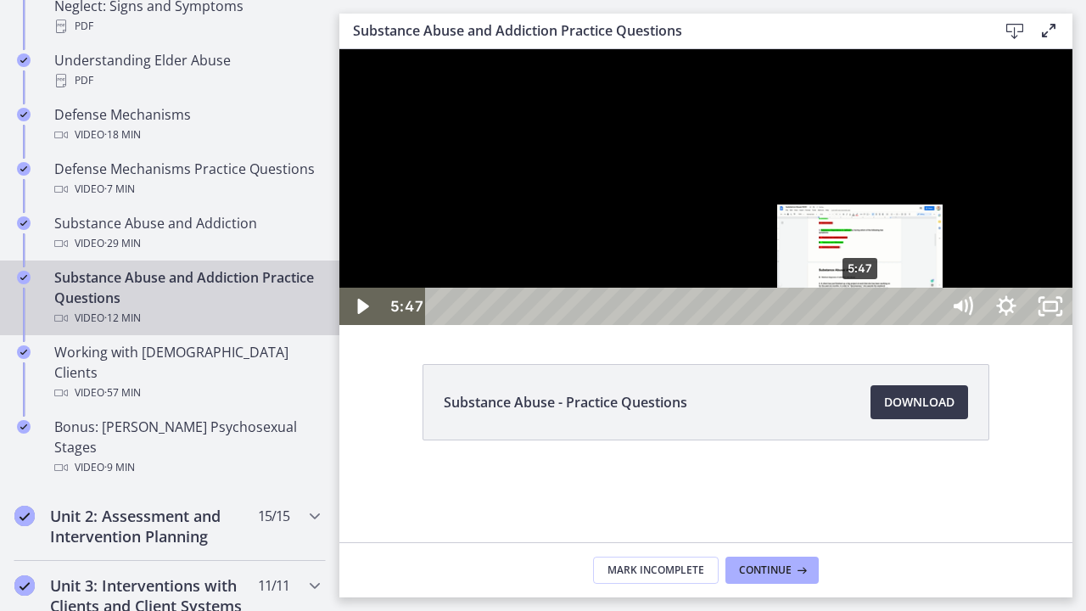
click at [862, 325] on div "5:47" at bounding box center [685, 306] width 488 height 37
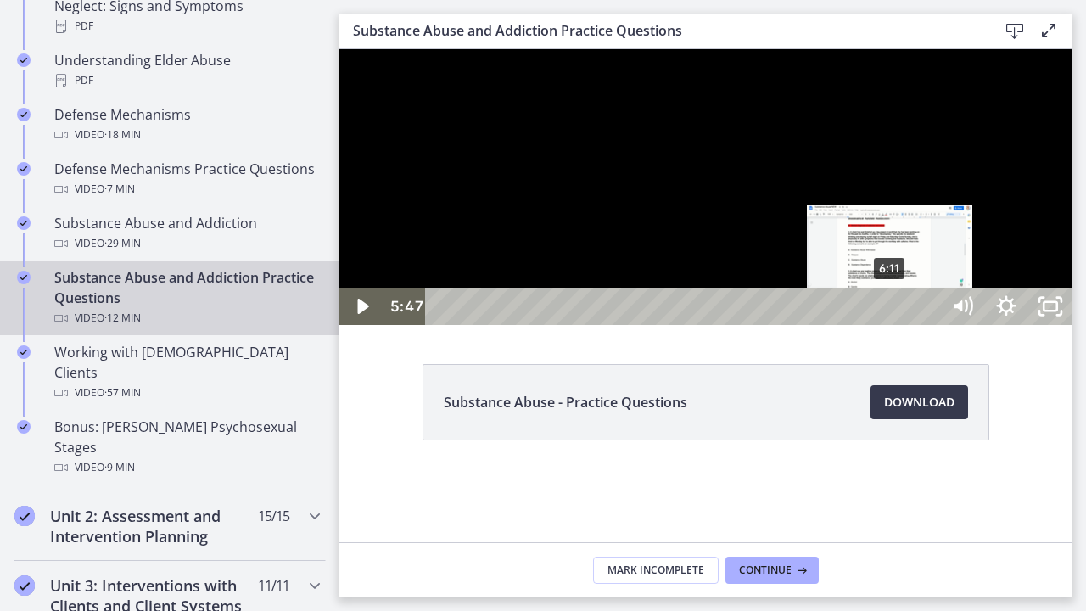
click at [893, 325] on div "6:11" at bounding box center [685, 306] width 488 height 37
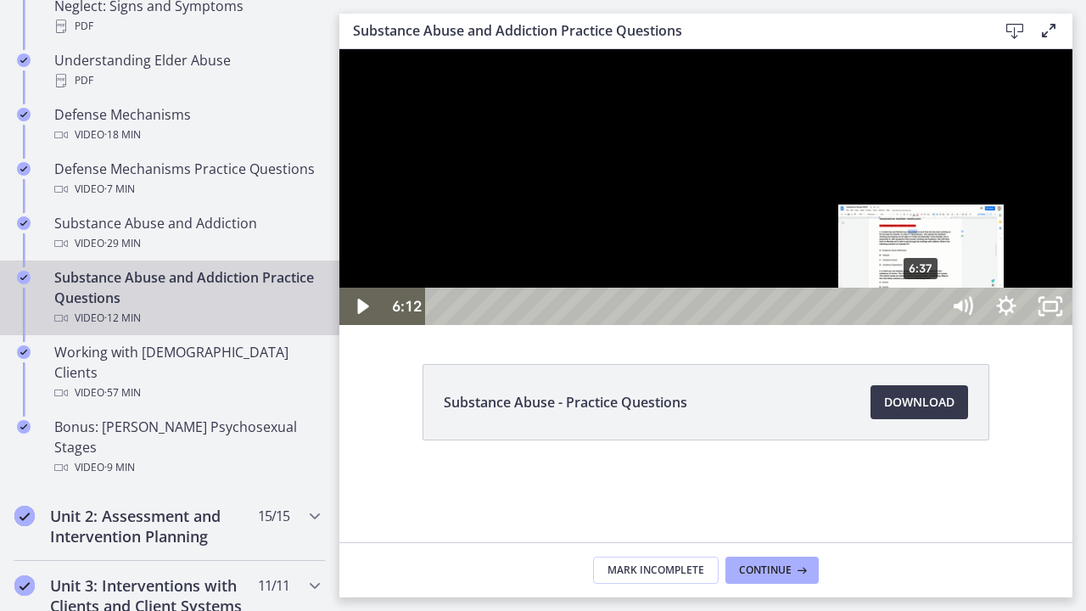
click at [924, 325] on div "6:37" at bounding box center [685, 306] width 488 height 37
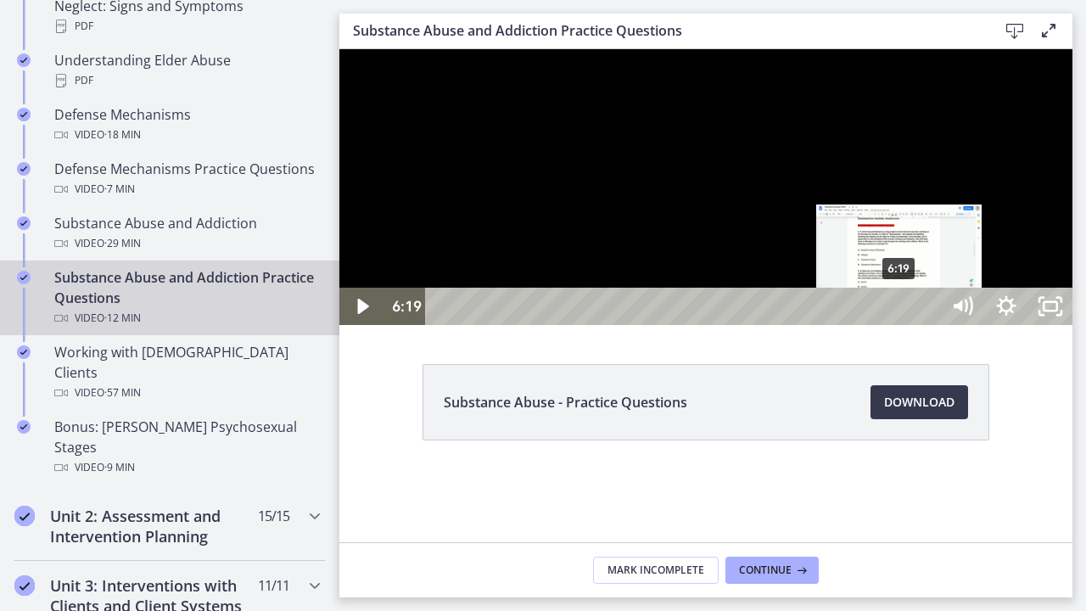
click at [901, 325] on div "6:19" at bounding box center [685, 306] width 488 height 37
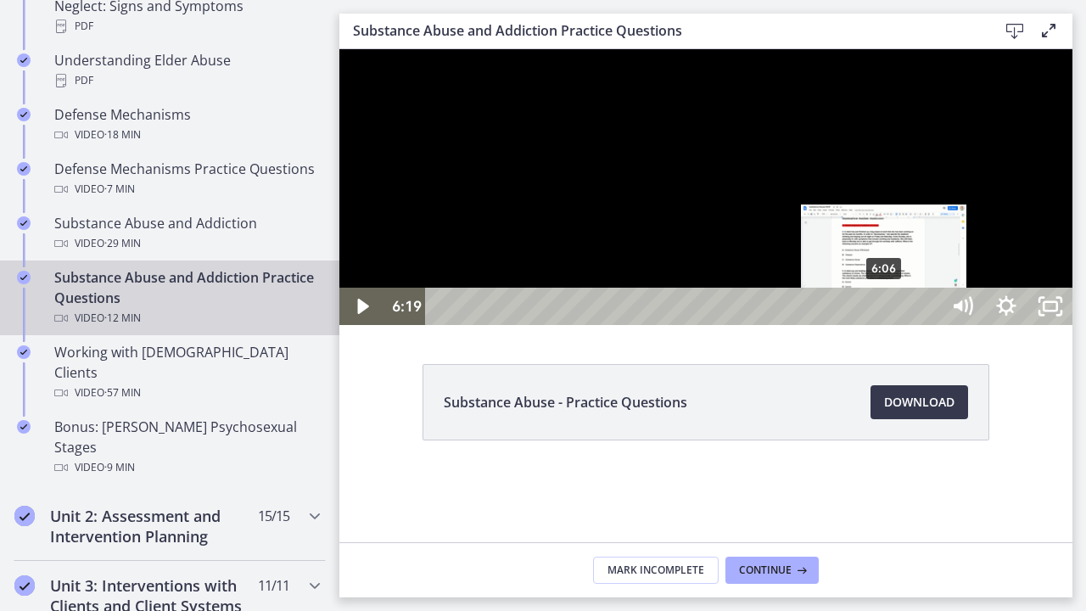
click at [886, 325] on div "6:06" at bounding box center [685, 306] width 488 height 37
click at [878, 325] on div "5:59" at bounding box center [685, 306] width 488 height 37
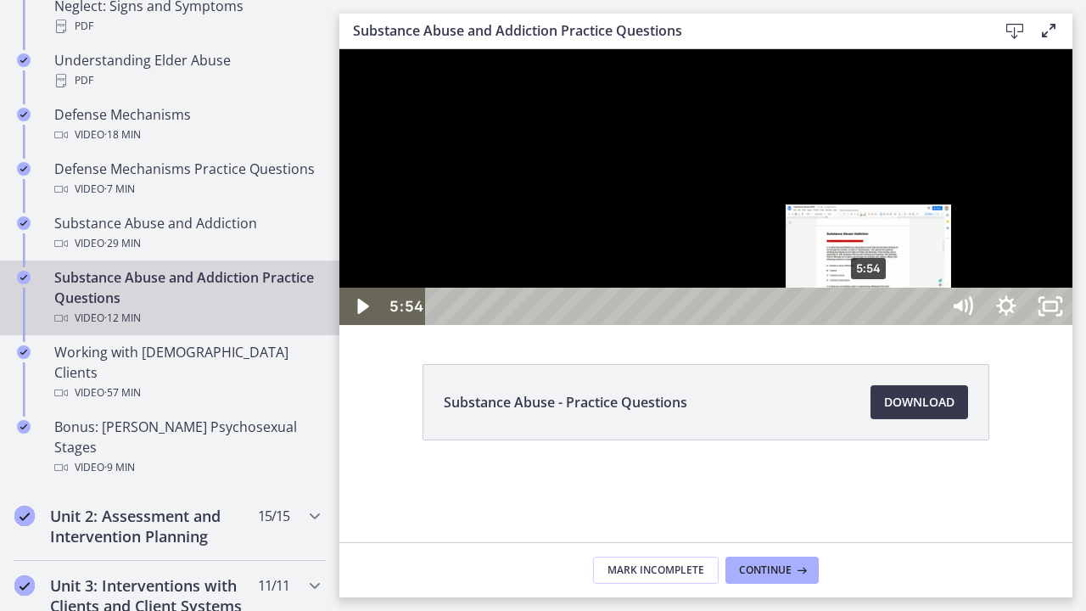
click at [871, 325] on div "5:54" at bounding box center [685, 306] width 488 height 37
click at [858, 325] on div "5:43" at bounding box center [685, 306] width 488 height 37
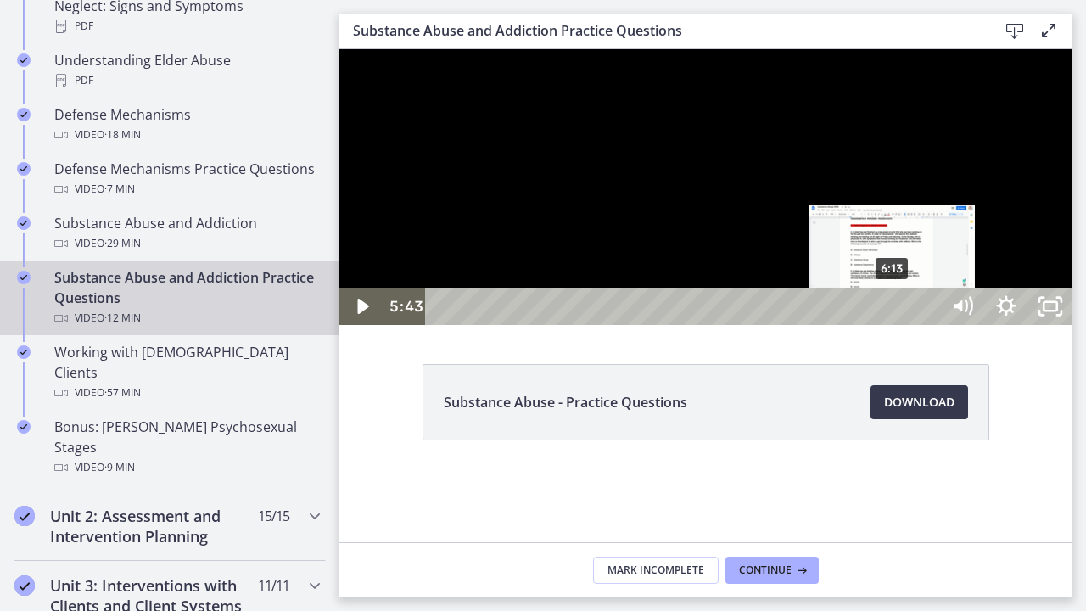
click at [895, 325] on div "6:13" at bounding box center [685, 306] width 488 height 37
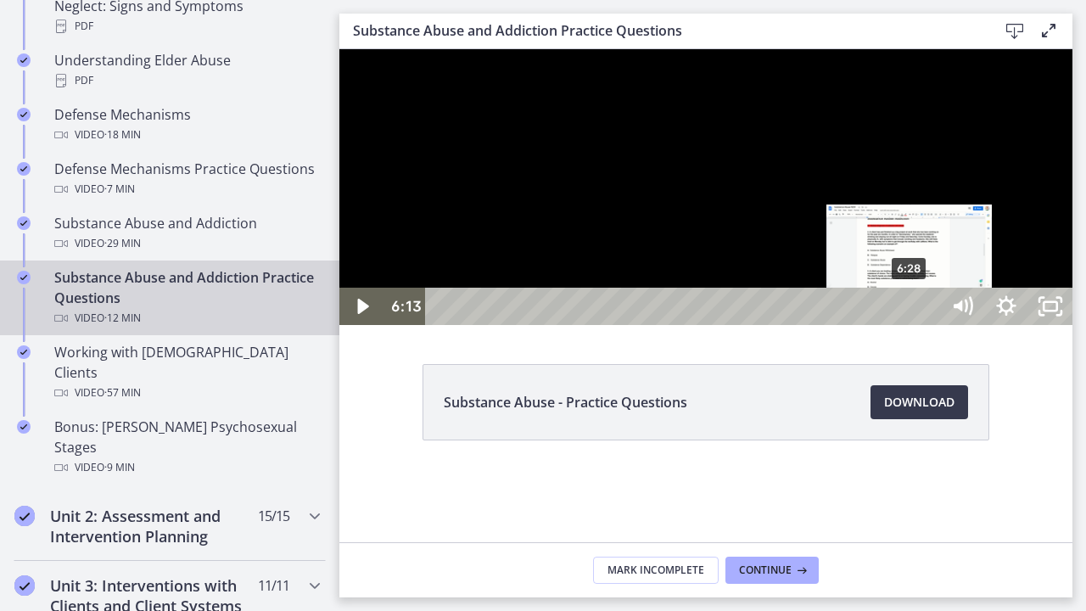
click at [912, 325] on div "6:28" at bounding box center [685, 306] width 488 height 37
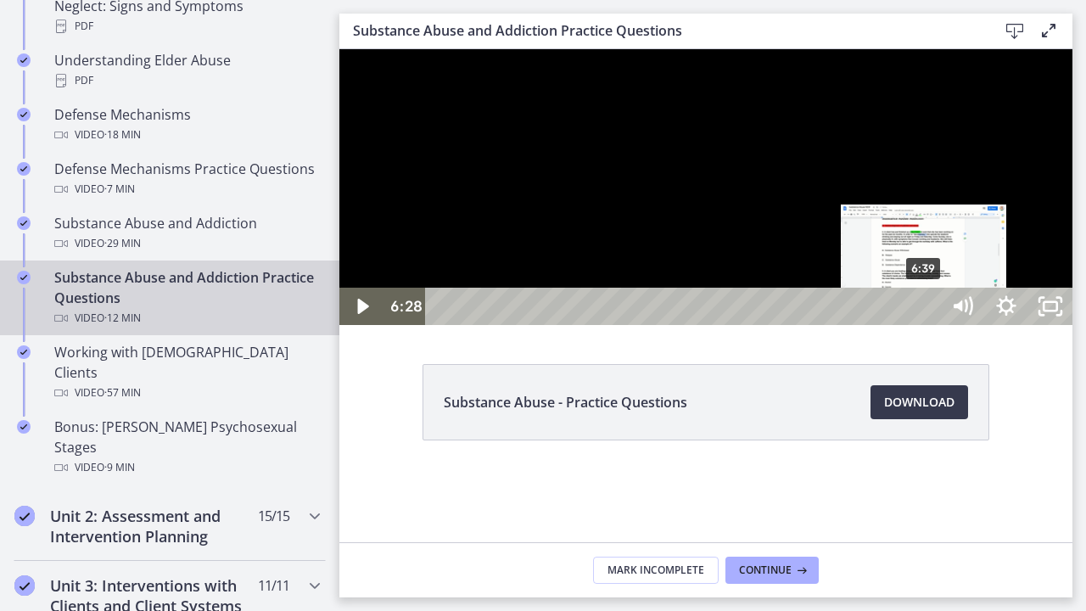
click at [929, 325] on div "6:39" at bounding box center [685, 306] width 488 height 37
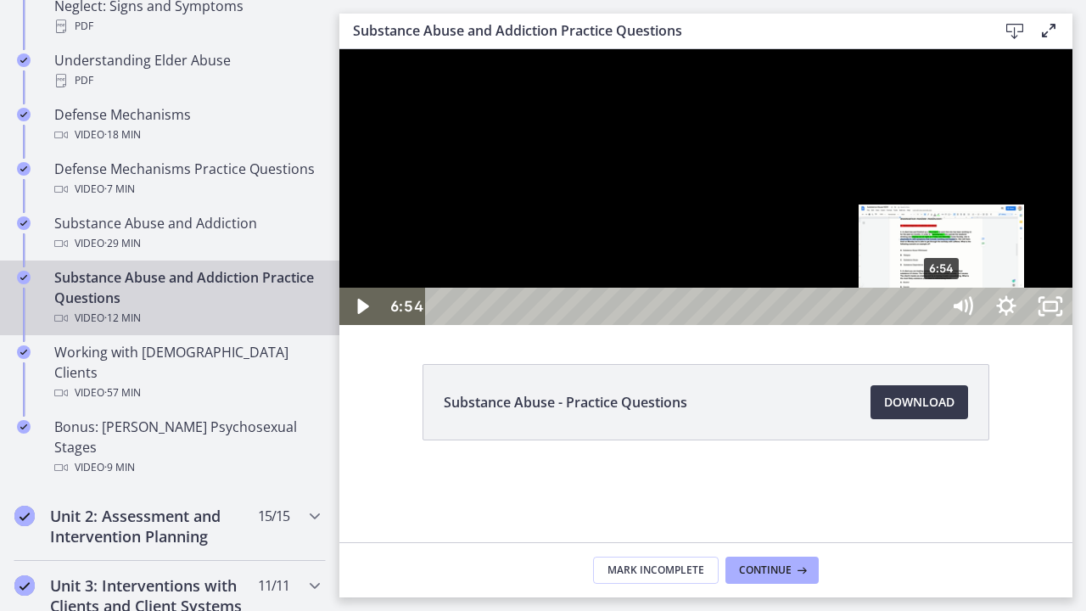
click at [929, 325] on div "6:54" at bounding box center [685, 306] width 488 height 37
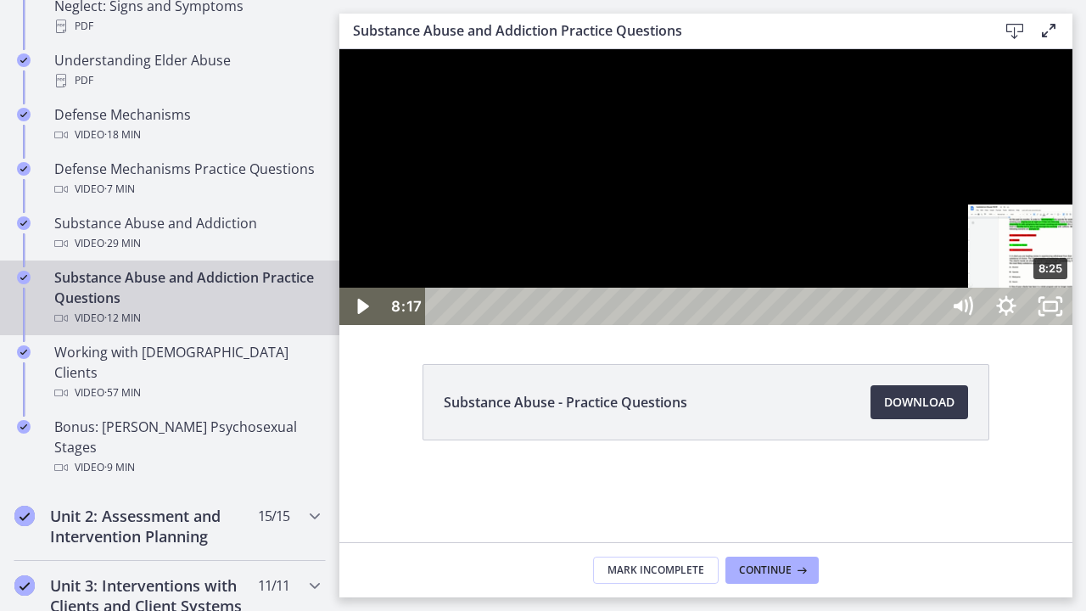
click at [929, 325] on div "8:25" at bounding box center [685, 306] width 488 height 37
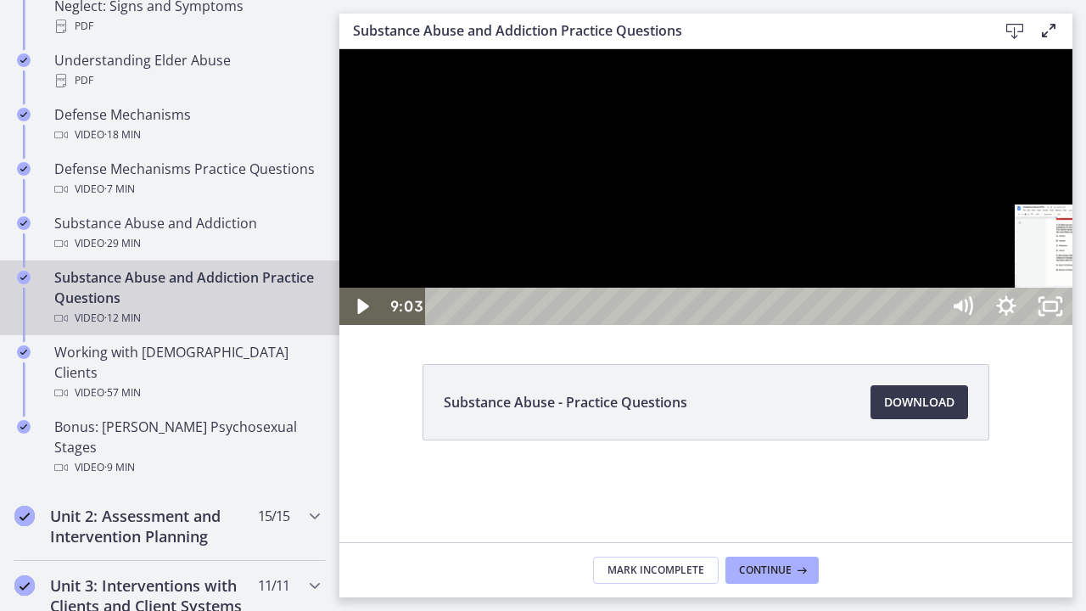
click at [929, 325] on div "9:03" at bounding box center [685, 306] width 488 height 37
click at [929, 325] on div "9:26" at bounding box center [685, 306] width 488 height 37
click at [929, 325] on div "9:38" at bounding box center [685, 306] width 488 height 37
click at [929, 325] on div "9:59" at bounding box center [685, 306] width 488 height 37
click at [929, 325] on div "9:28" at bounding box center [685, 306] width 488 height 37
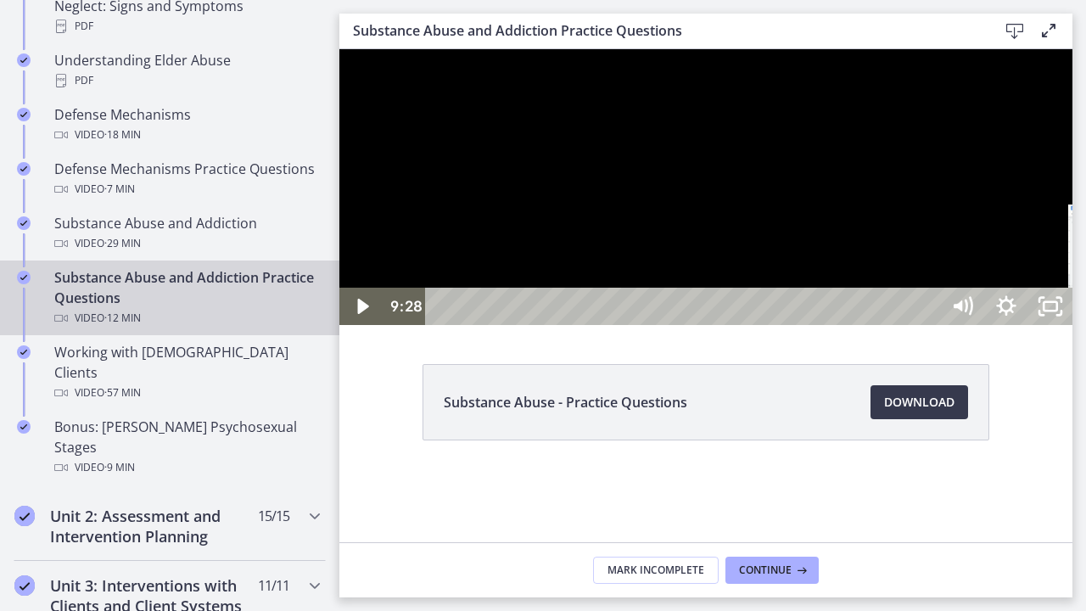
click at [929, 325] on div "9:47" at bounding box center [685, 306] width 488 height 37
click at [929, 325] on div "10:04" at bounding box center [685, 306] width 488 height 37
click at [929, 325] on div "10:25" at bounding box center [685, 306] width 488 height 37
click at [929, 325] on div "10:40" at bounding box center [685, 306] width 488 height 37
click at [929, 325] on div "10:53" at bounding box center [685, 306] width 488 height 37
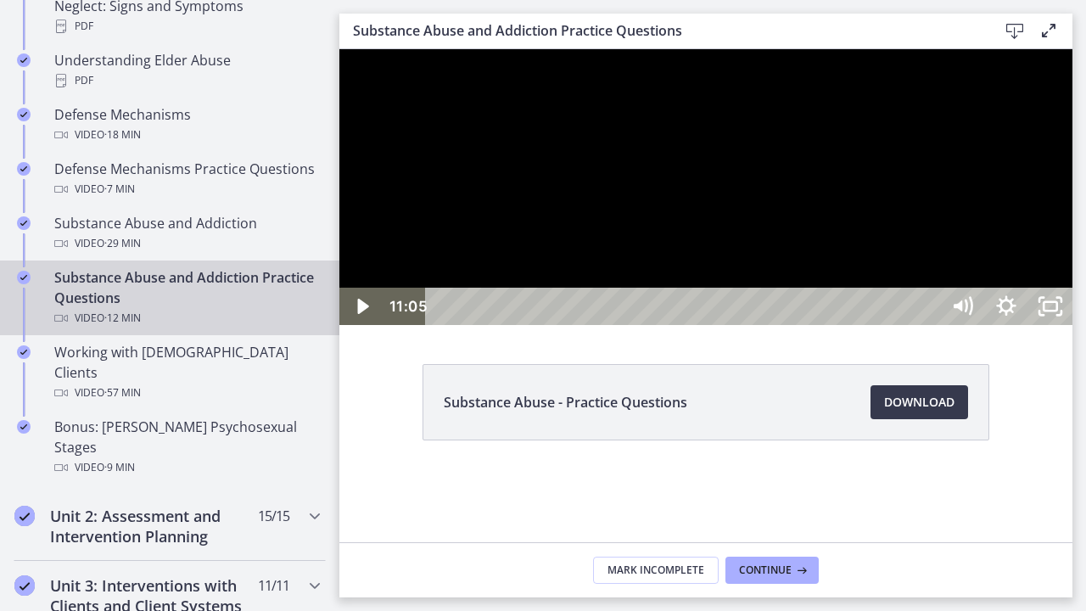
click at [929, 325] on div "11:05" at bounding box center [685, 306] width 488 height 37
click at [929, 325] on div "11:16" at bounding box center [685, 306] width 488 height 37
click at [929, 325] on div "11:25" at bounding box center [685, 306] width 488 height 37
click at [1073, 325] on icon "Unfullscreen" at bounding box center [1051, 306] width 44 height 37
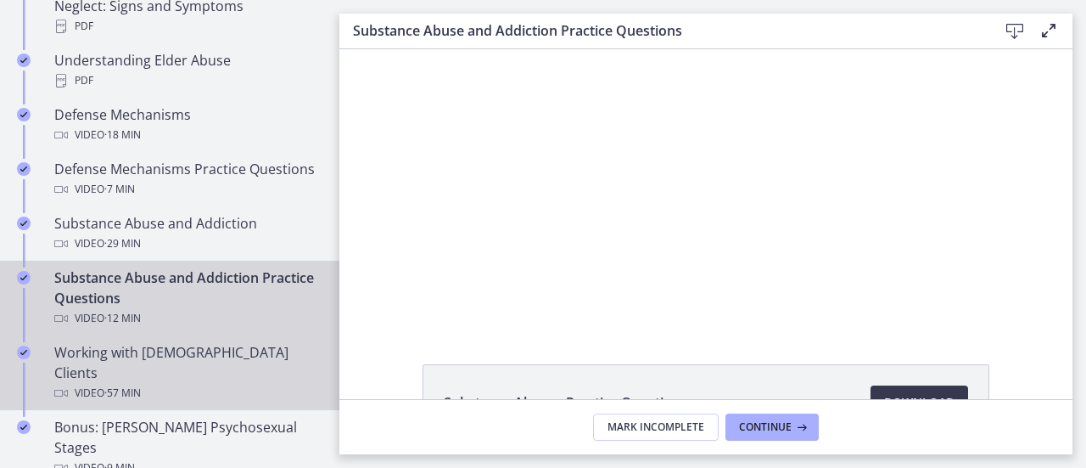
click at [232, 349] on div "Working with LGBTQ+ Clients Video · 57 min" at bounding box center [186, 372] width 265 height 61
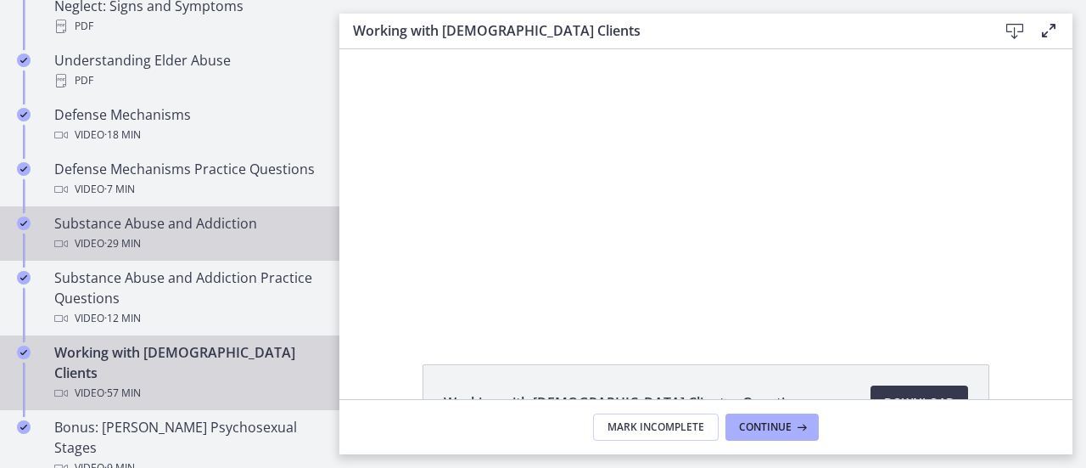
click at [226, 242] on div "Video · 29 min" at bounding box center [186, 243] width 265 height 20
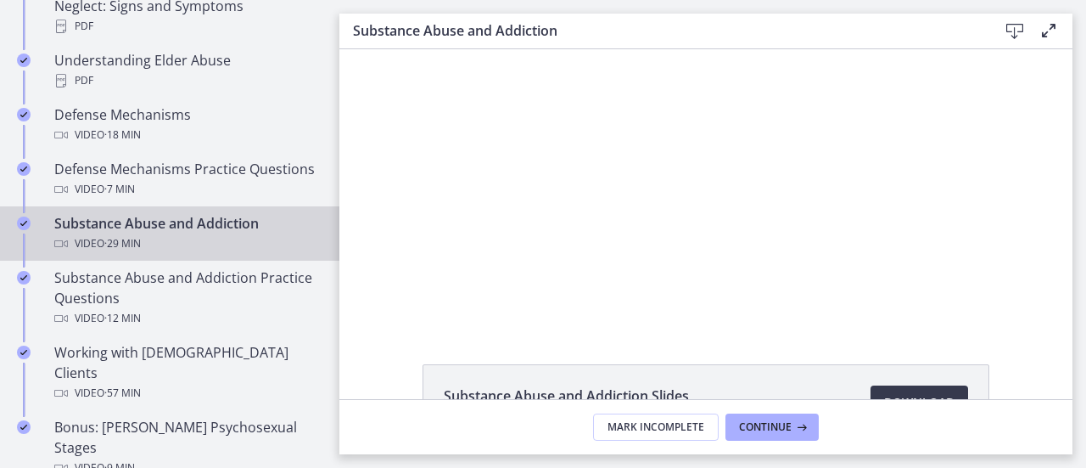
click at [649, 325] on div "Substance Abuse and Addiction Slides 234 KB Download Opens in a new window" at bounding box center [706, 224] width 733 height 350
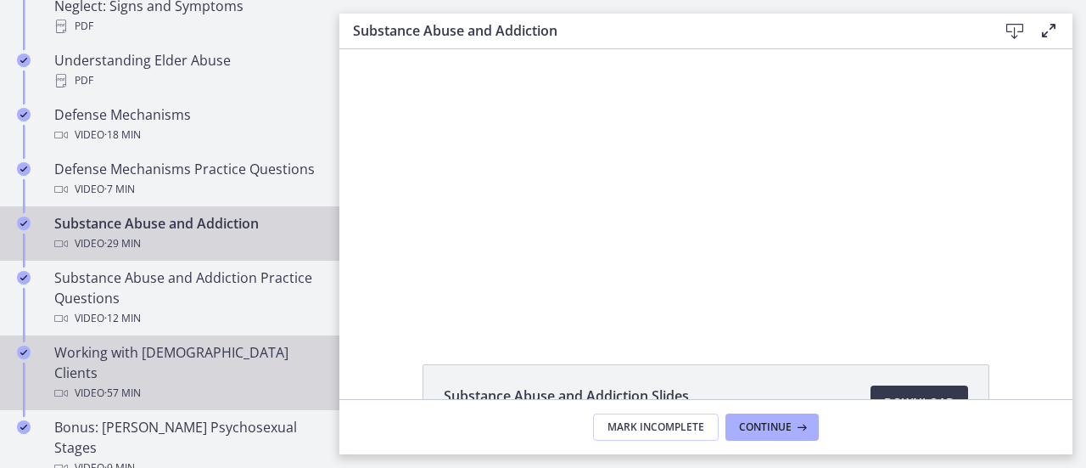
click at [132, 383] on span "· 57 min" at bounding box center [122, 393] width 36 height 20
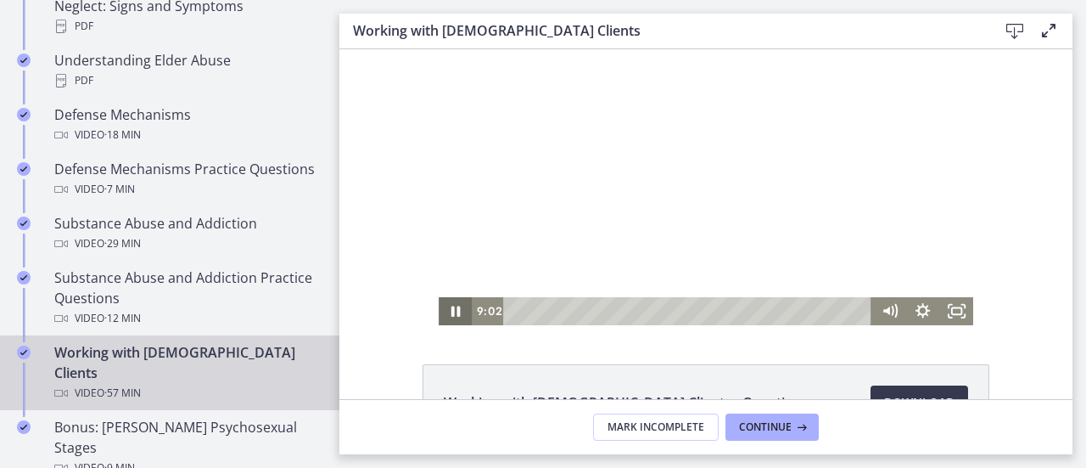
click at [453, 304] on icon "Pause" at bounding box center [455, 311] width 33 height 28
click at [452, 316] on icon "Play Video" at bounding box center [456, 312] width 8 height 12
click at [582, 312] on div "11:16" at bounding box center [690, 311] width 349 height 28
click at [587, 310] on div "12:38" at bounding box center [690, 311] width 349 height 28
click at [593, 311] on div "13:11" at bounding box center [690, 311] width 349 height 28
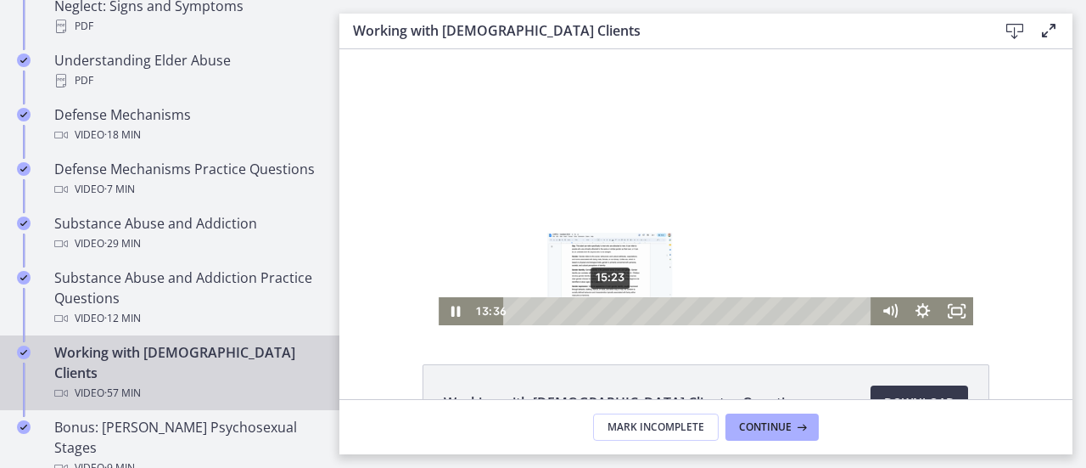
click at [605, 311] on div "15:23" at bounding box center [690, 311] width 349 height 28
click at [631, 315] on div "19:38" at bounding box center [690, 311] width 349 height 28
click at [620, 315] on div "18:00" at bounding box center [690, 311] width 349 height 28
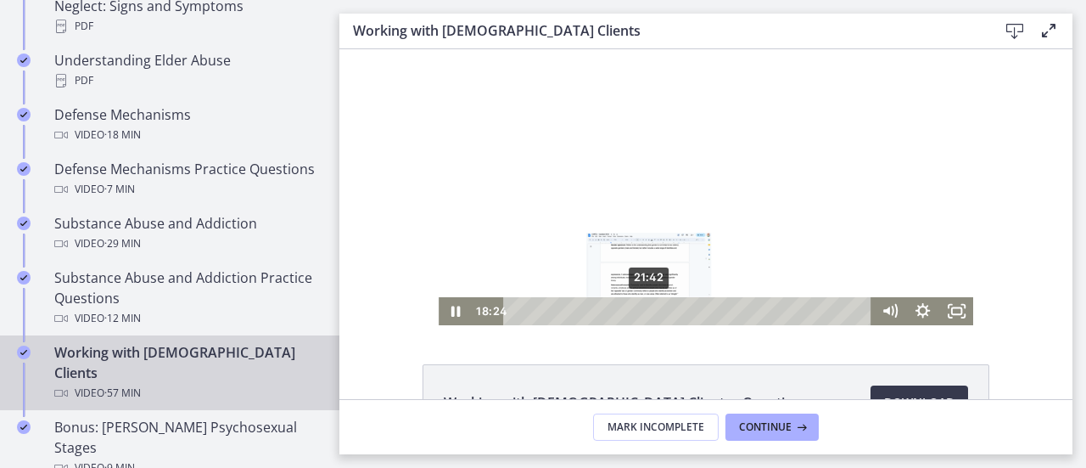
click at [643, 310] on div "21:42" at bounding box center [690, 311] width 349 height 28
click at [660, 309] on div "24:27" at bounding box center [690, 311] width 349 height 28
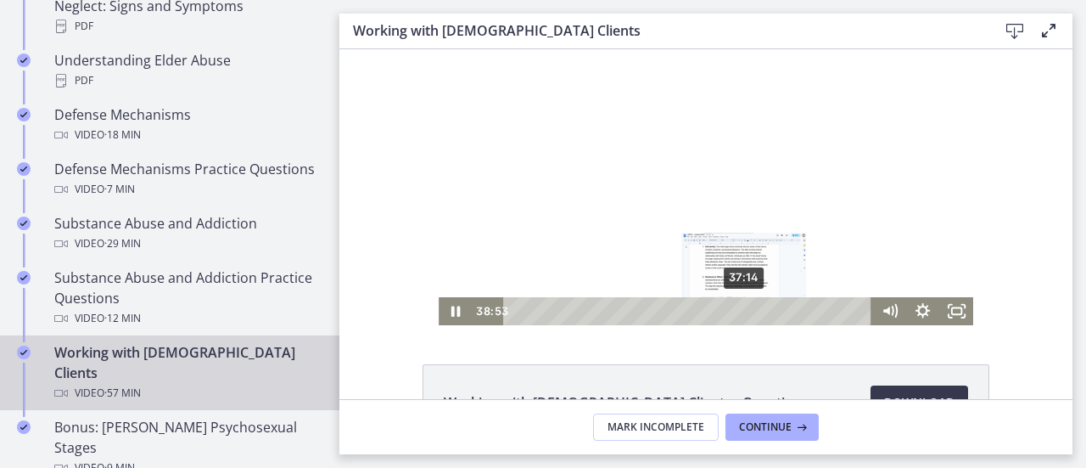
click at [734, 313] on div "37:14" at bounding box center [690, 311] width 349 height 28
click at [722, 310] on div "34:20" at bounding box center [690, 311] width 349 height 28
click at [736, 308] on div "37:22" at bounding box center [690, 311] width 349 height 28
click at [725, 308] on div "34:53" at bounding box center [690, 311] width 349 height 28
click at [734, 308] on div "36:24" at bounding box center [690, 311] width 349 height 28
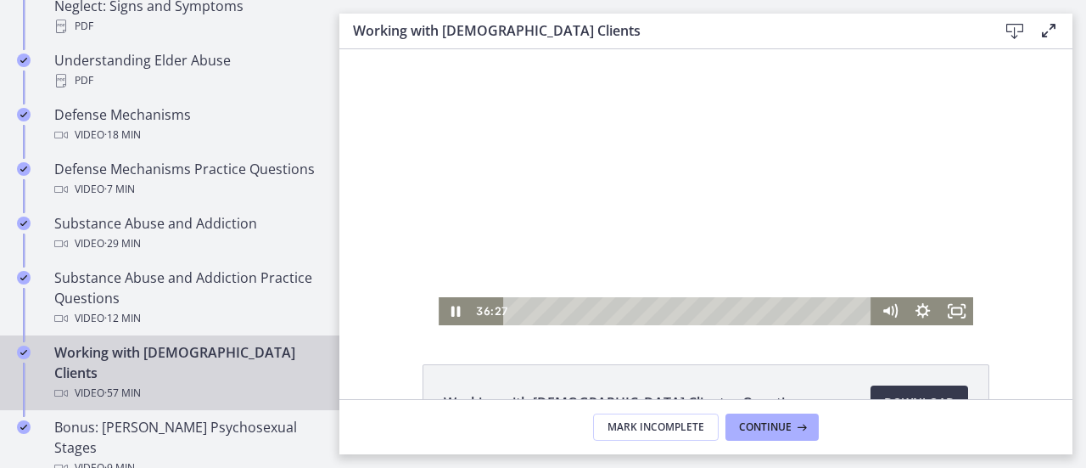
scroll to position [85, 0]
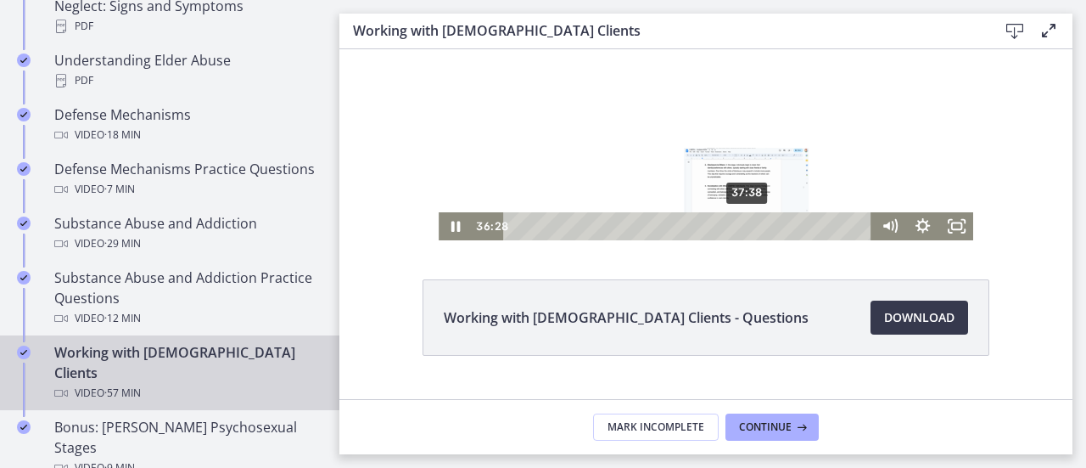
click at [742, 228] on div "37:38" at bounding box center [690, 226] width 349 height 28
click at [753, 227] on div "38:28" at bounding box center [690, 226] width 349 height 28
click at [776, 223] on div "43:08" at bounding box center [690, 226] width 349 height 28
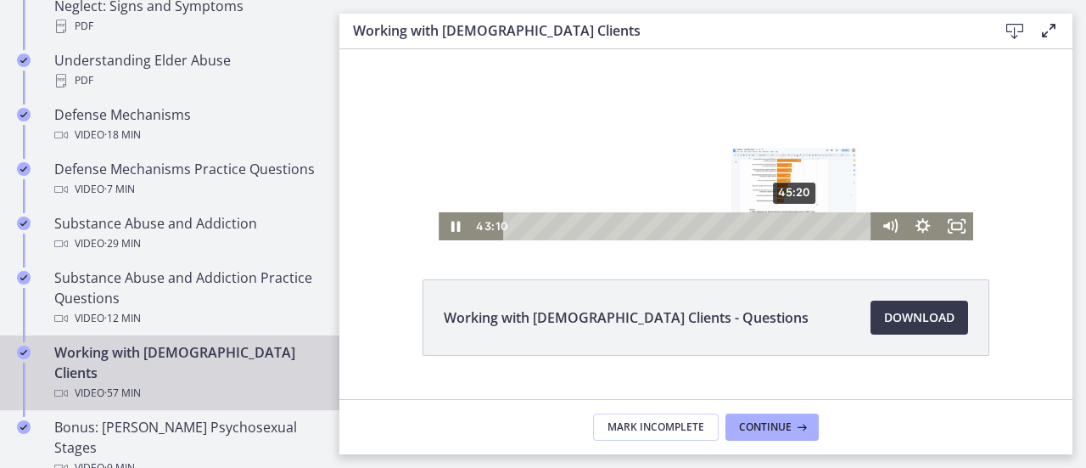
click at [790, 223] on div "45:20" at bounding box center [690, 226] width 349 height 28
click at [810, 223] on div "48:38" at bounding box center [690, 226] width 349 height 28
click at [827, 223] on div "51:23" at bounding box center [690, 226] width 349 height 28
click at [798, 229] on div "46:42" at bounding box center [690, 226] width 349 height 28
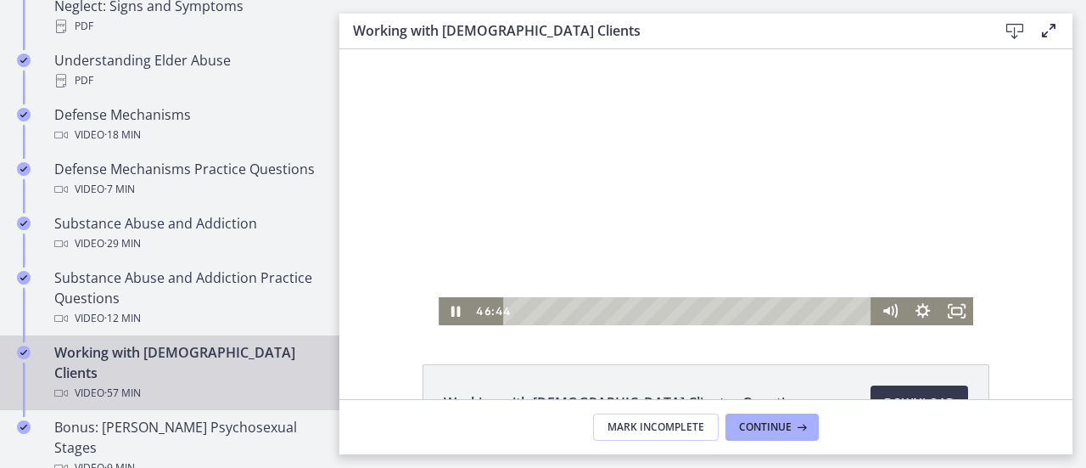
click at [637, 217] on div at bounding box center [706, 187] width 535 height 276
click at [453, 317] on icon "Play Video" at bounding box center [456, 311] width 33 height 28
click at [827, 308] on div "51:23" at bounding box center [690, 311] width 349 height 28
click at [818, 310] on div "50:00" at bounding box center [690, 311] width 349 height 28
click at [828, 310] on div "51:39" at bounding box center [690, 311] width 349 height 28
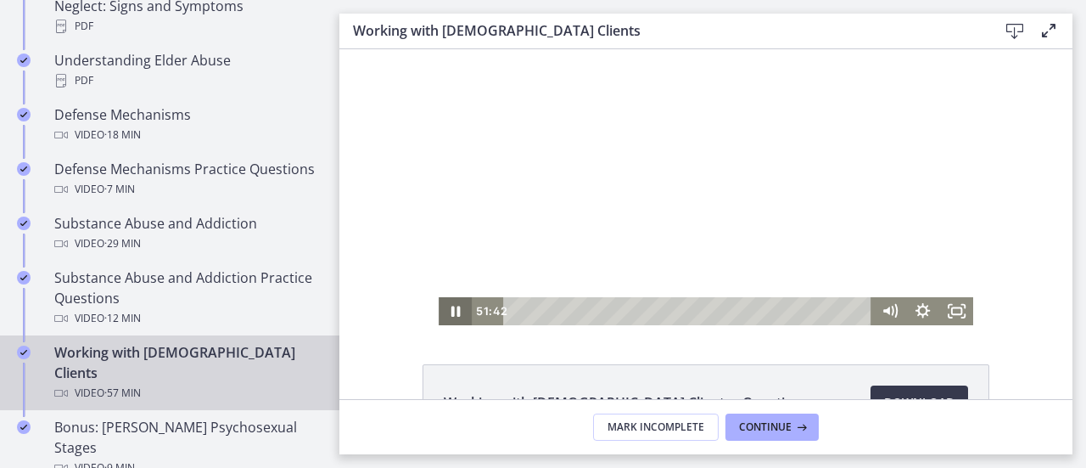
click at [452, 312] on icon "Pause" at bounding box center [456, 311] width 9 height 11
click at [839, 314] on div "53:18" at bounding box center [690, 311] width 349 height 28
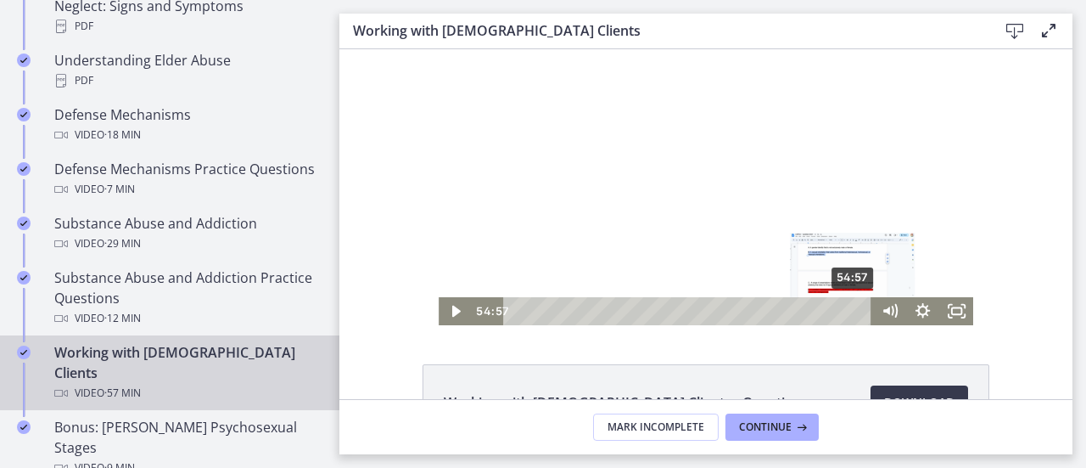
click at [849, 312] on div "54:57" at bounding box center [690, 311] width 349 height 28
click at [855, 311] on div "55:55" at bounding box center [690, 311] width 349 height 28
click at [857, 310] on div "56:19" at bounding box center [690, 311] width 349 height 28
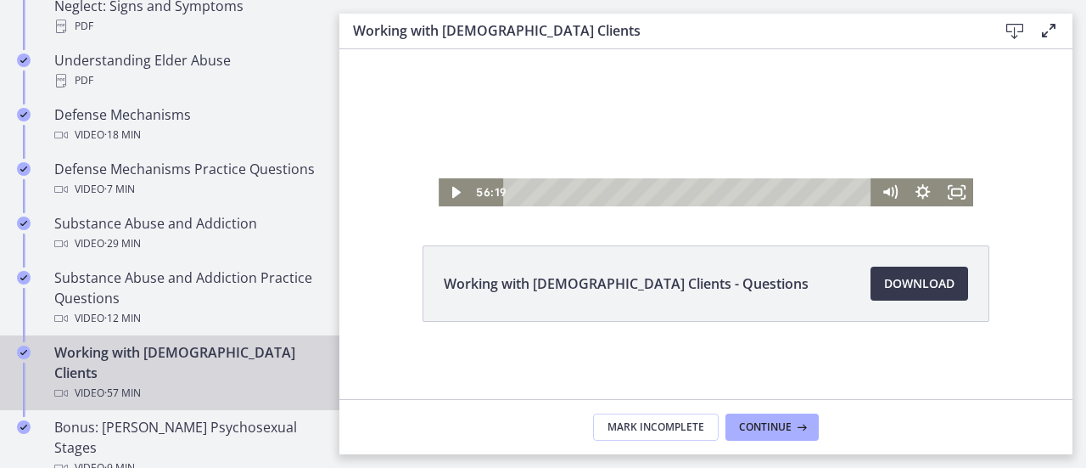
scroll to position [122, 0]
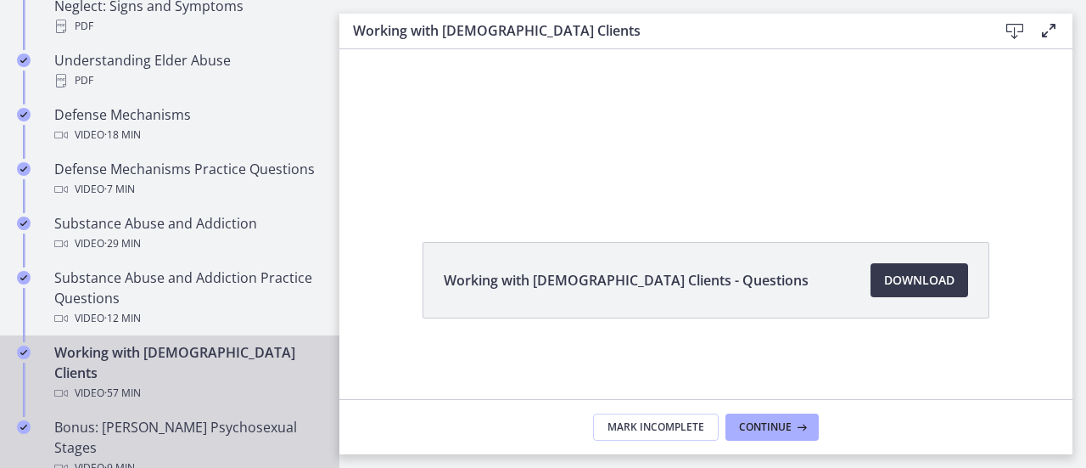
click at [161, 417] on div "Bonus: Freud's Psychosexual Stages Video · 9 min" at bounding box center [186, 447] width 265 height 61
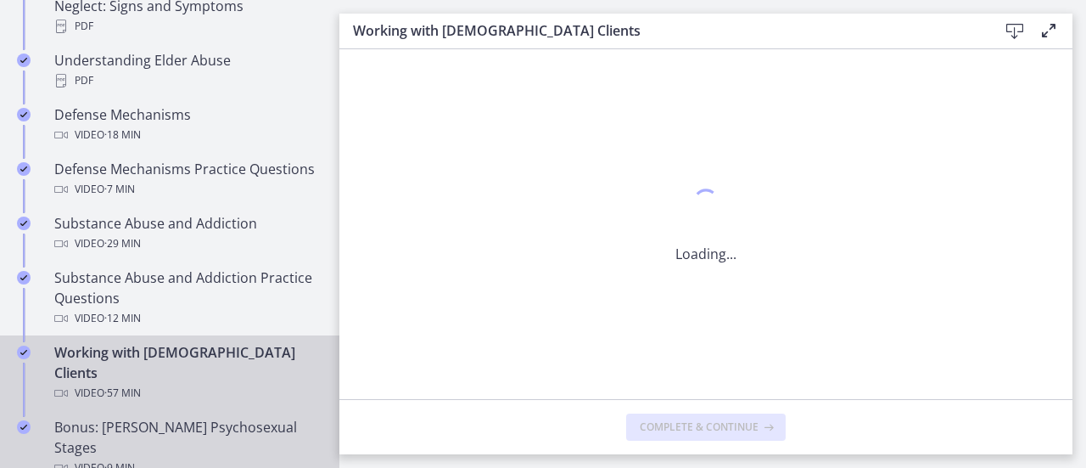
scroll to position [0, 0]
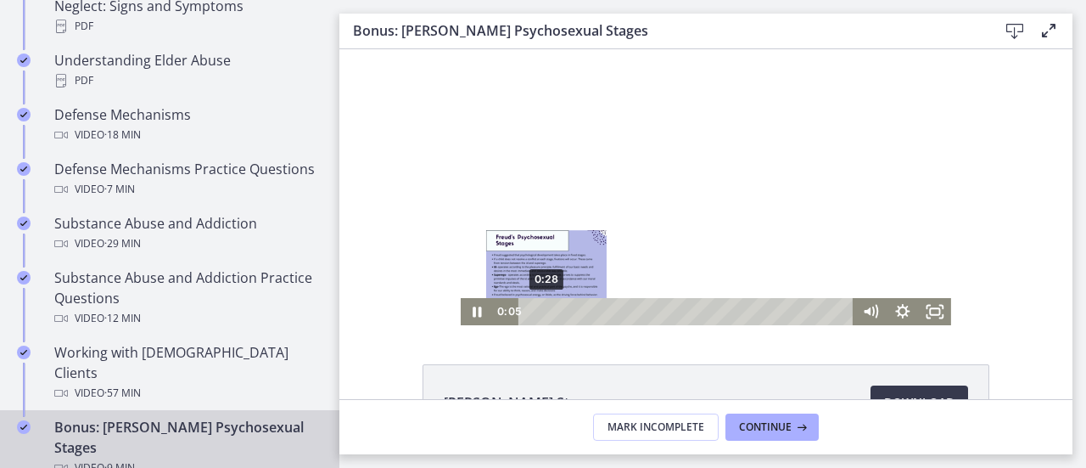
click at [540, 312] on div "0:28" at bounding box center [689, 311] width 317 height 27
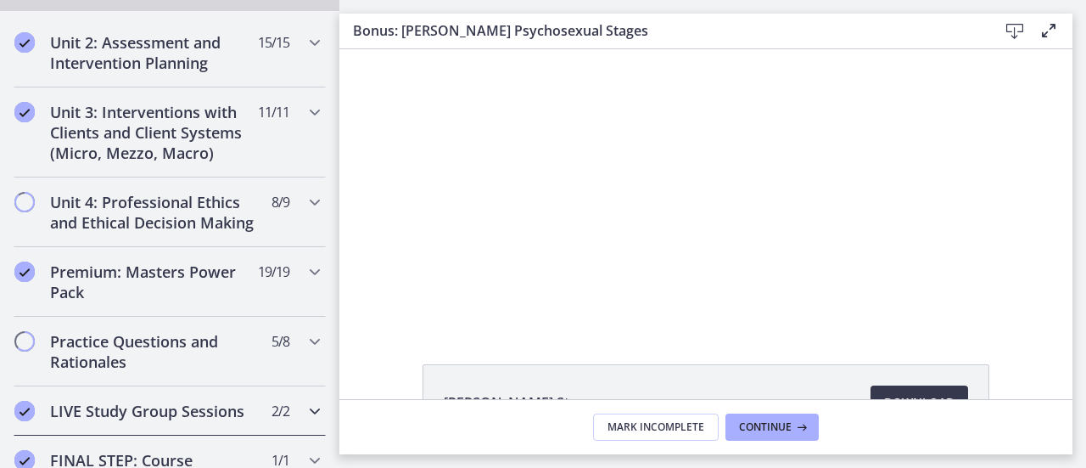
scroll to position [1528, 0]
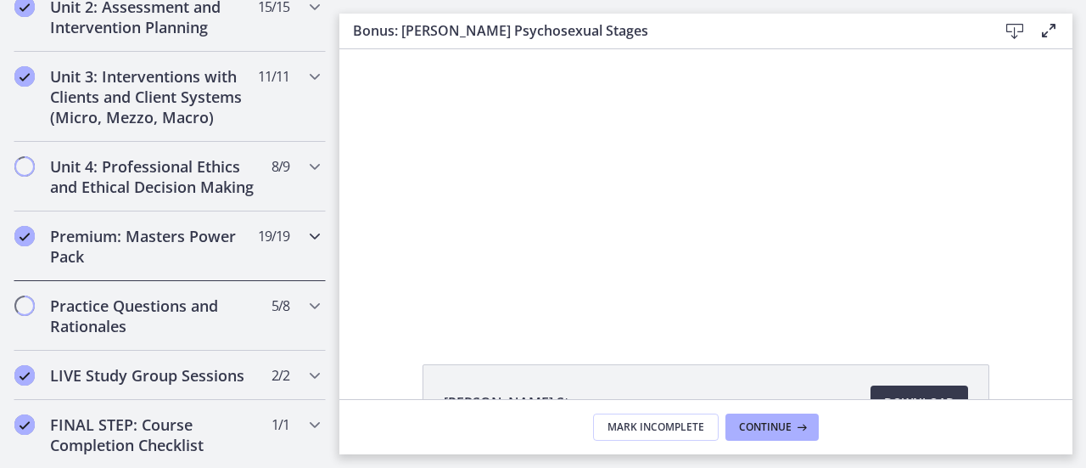
click at [176, 242] on div "Premium: Masters Power Pack 19 / 19 Completed" at bounding box center [170, 246] width 312 height 70
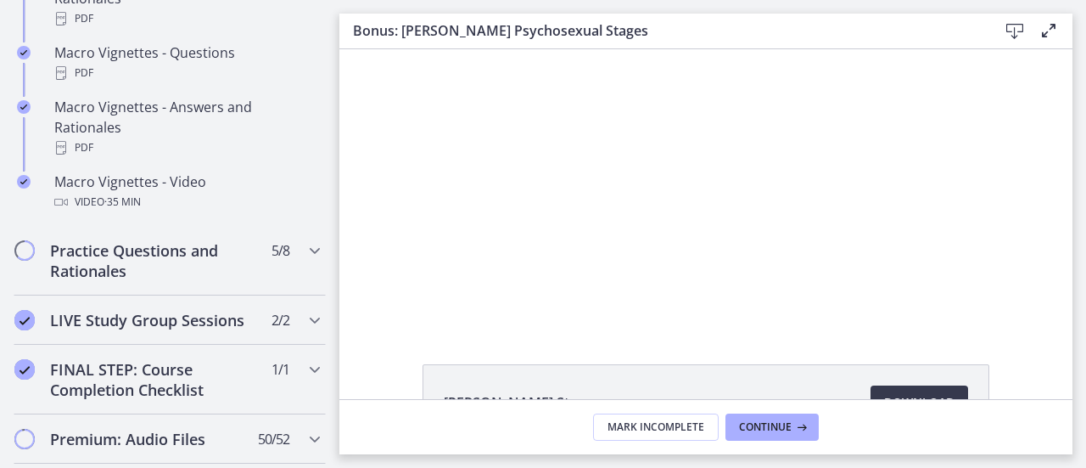
scroll to position [1895, 0]
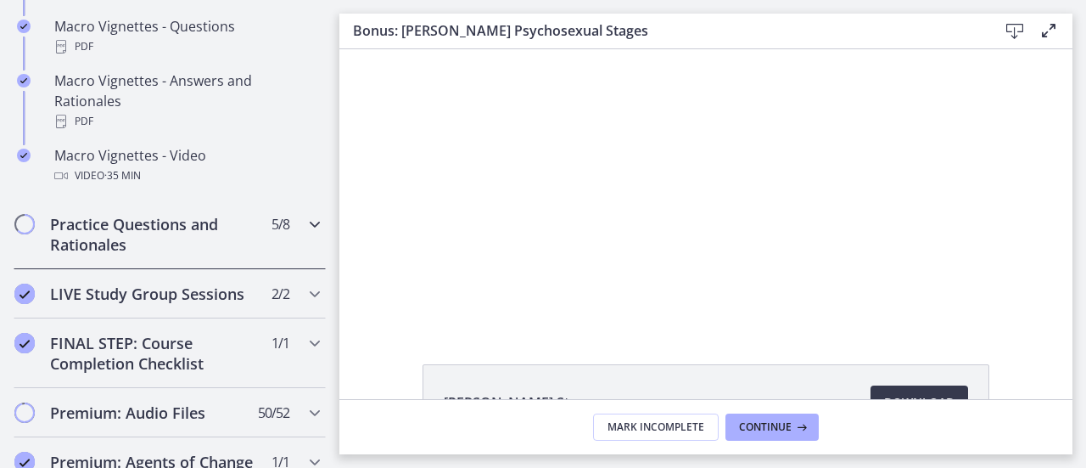
click at [205, 255] on h2 "Practice Questions and Rationales" at bounding box center [153, 234] width 207 height 41
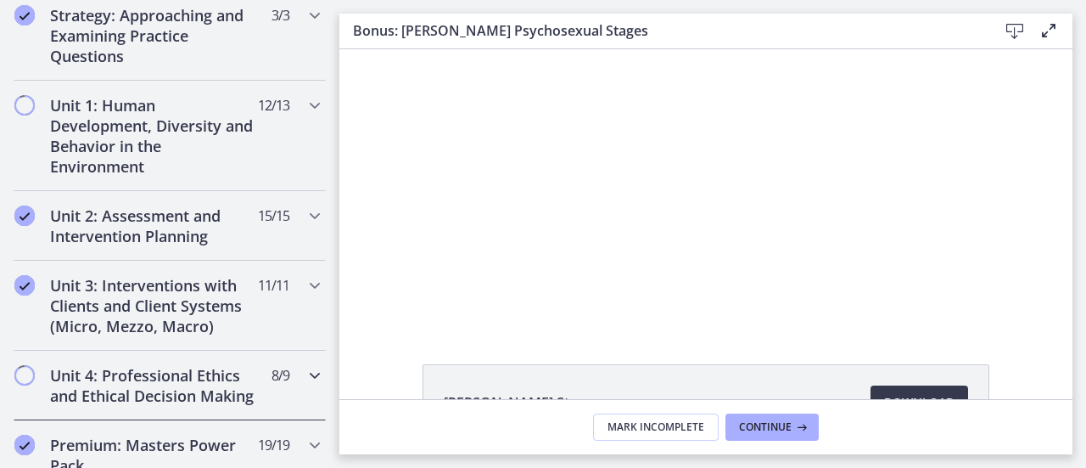
scroll to position [452, 0]
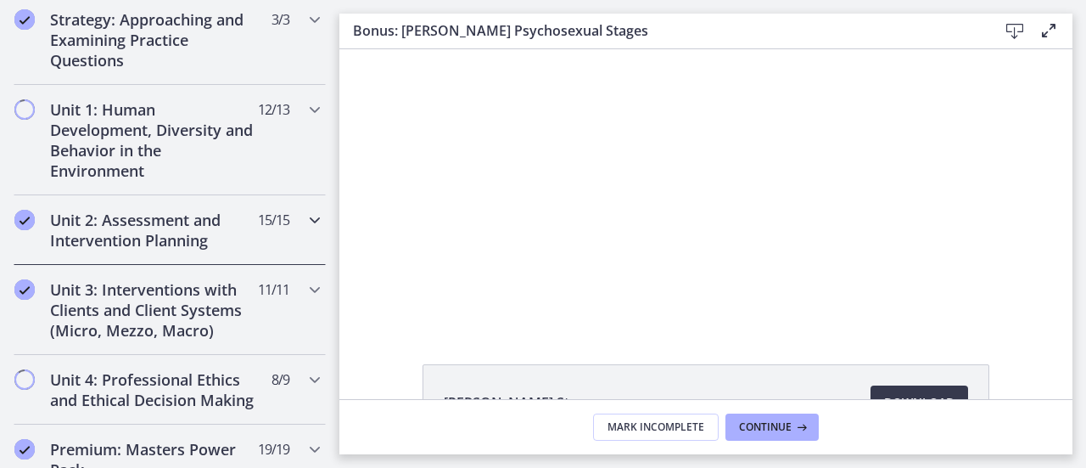
click at [166, 230] on h2 "Unit 2: Assessment and Intervention Planning" at bounding box center [153, 230] width 207 height 41
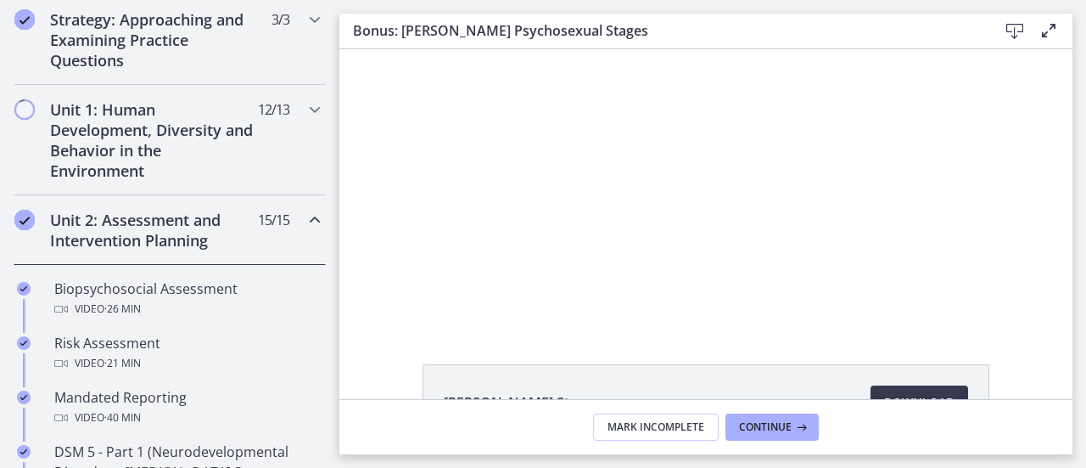
click at [468, 322] on icon "Pause" at bounding box center [477, 311] width 32 height 27
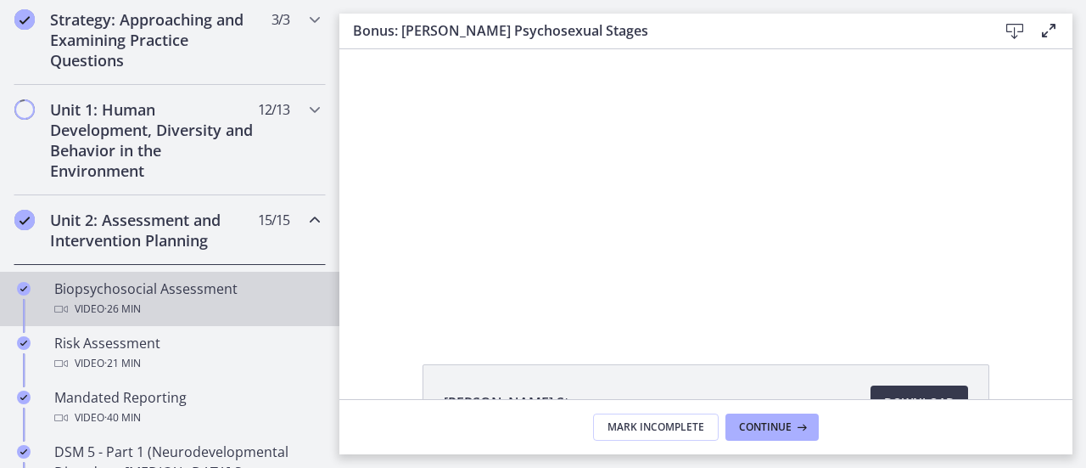
click at [163, 299] on div "Video · 26 min" at bounding box center [186, 309] width 265 height 20
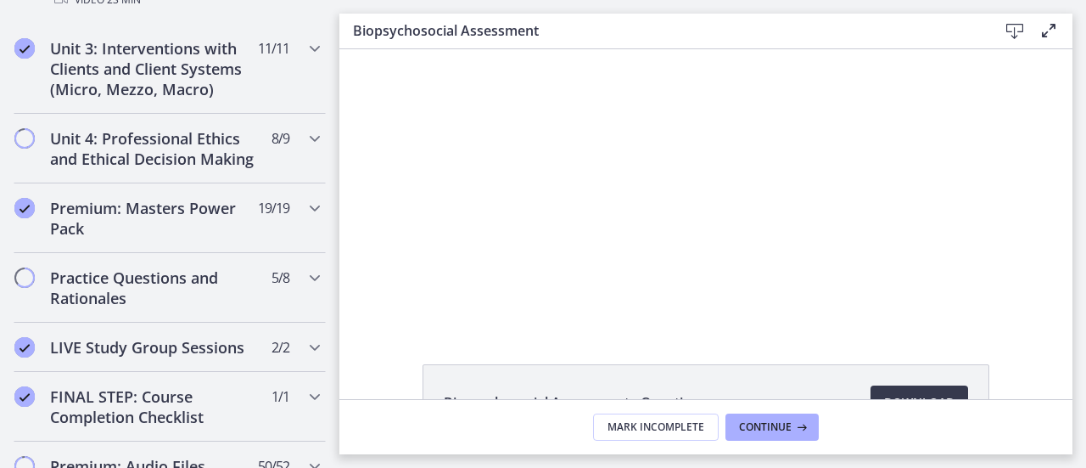
scroll to position [1047, 0]
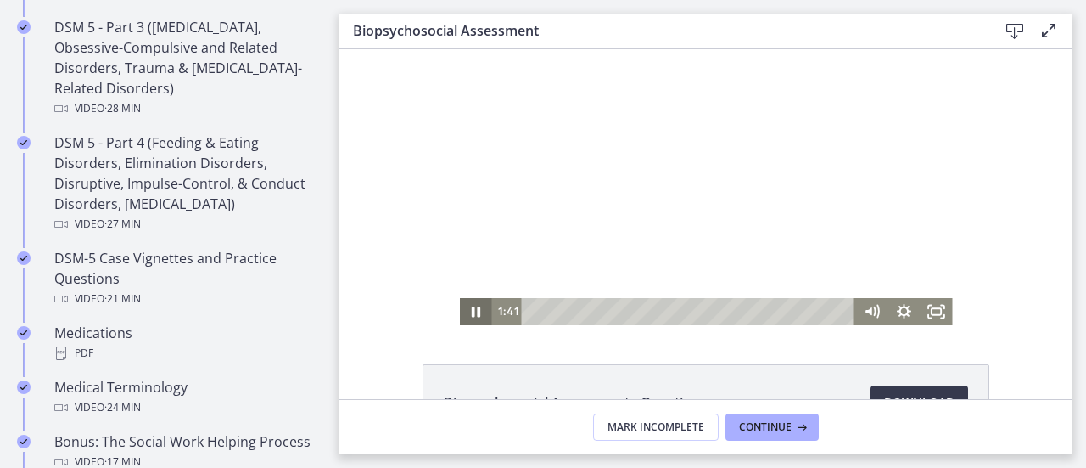
click at [472, 314] on icon "Pause" at bounding box center [476, 311] width 8 height 10
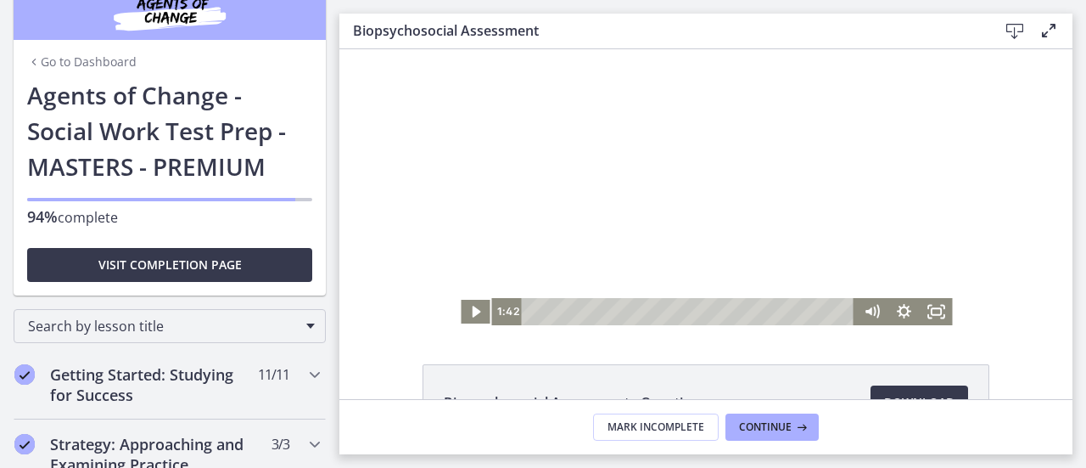
scroll to position [0, 0]
